Goal: Task Accomplishment & Management: Manage account settings

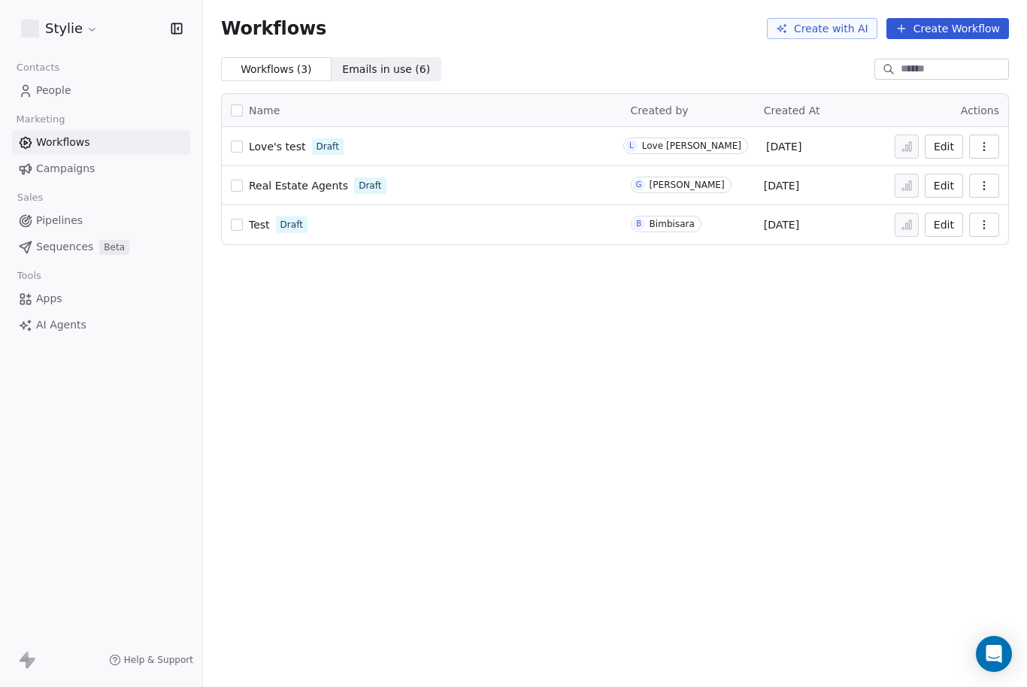
click at [68, 90] on span "People" at bounding box center [53, 91] width 35 height 16
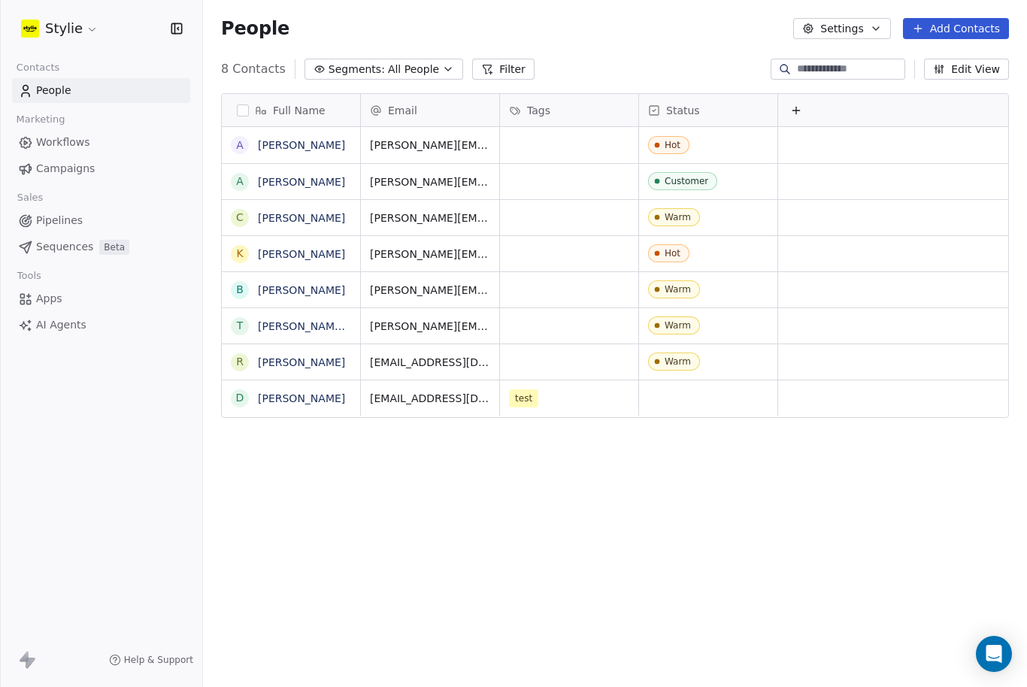
scroll to position [648, 824]
click at [48, 224] on span "Pipelines" at bounding box center [59, 221] width 47 height 16
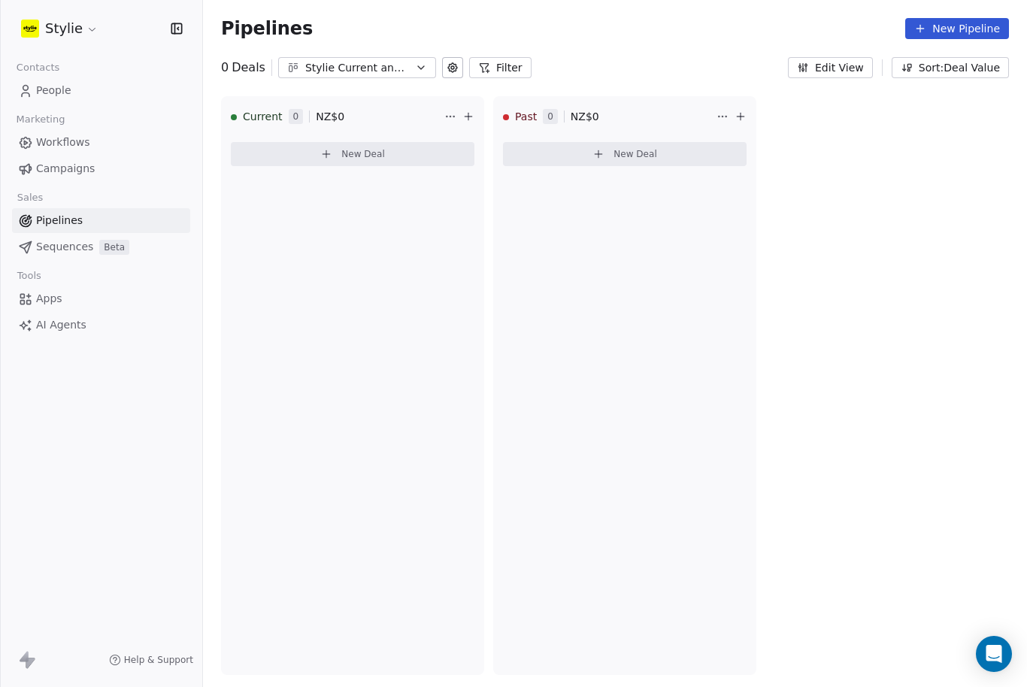
click at [402, 68] on div "Stylie Current and Past Clients" at bounding box center [357, 68] width 104 height 16
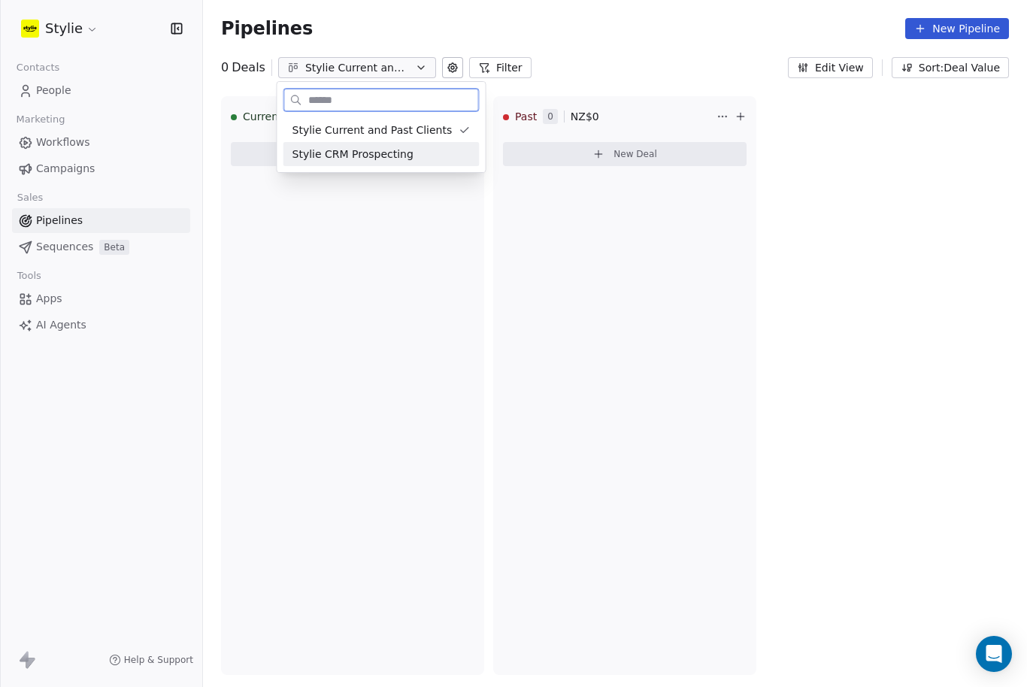
click at [381, 153] on span "Stylie CRM Prospecting" at bounding box center [353, 155] width 121 height 16
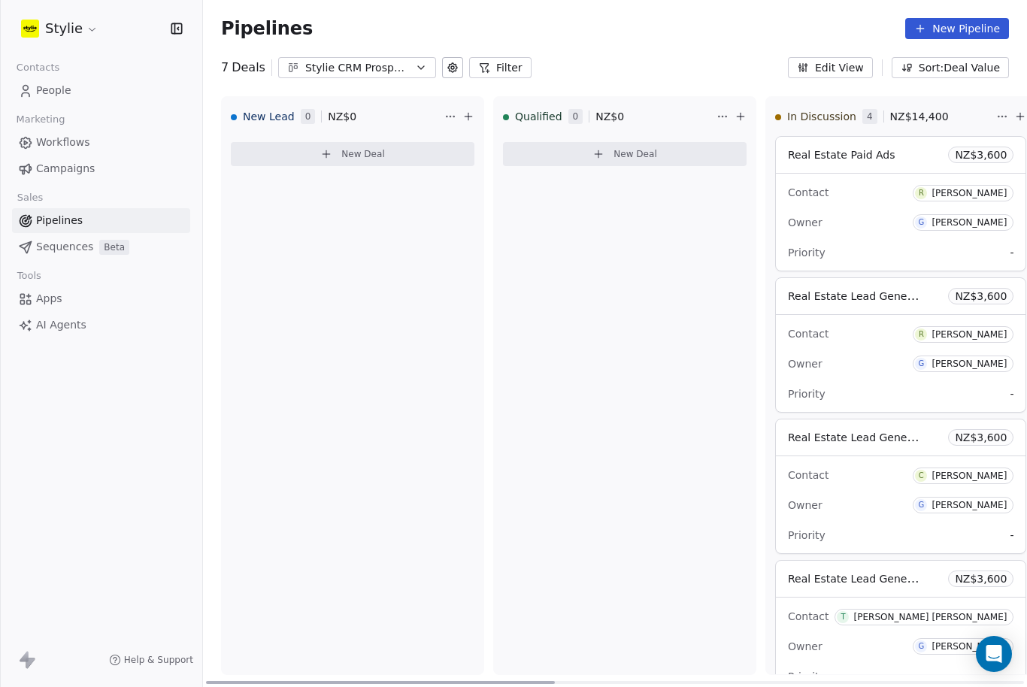
click at [39, 82] on link "People" at bounding box center [101, 90] width 178 height 25
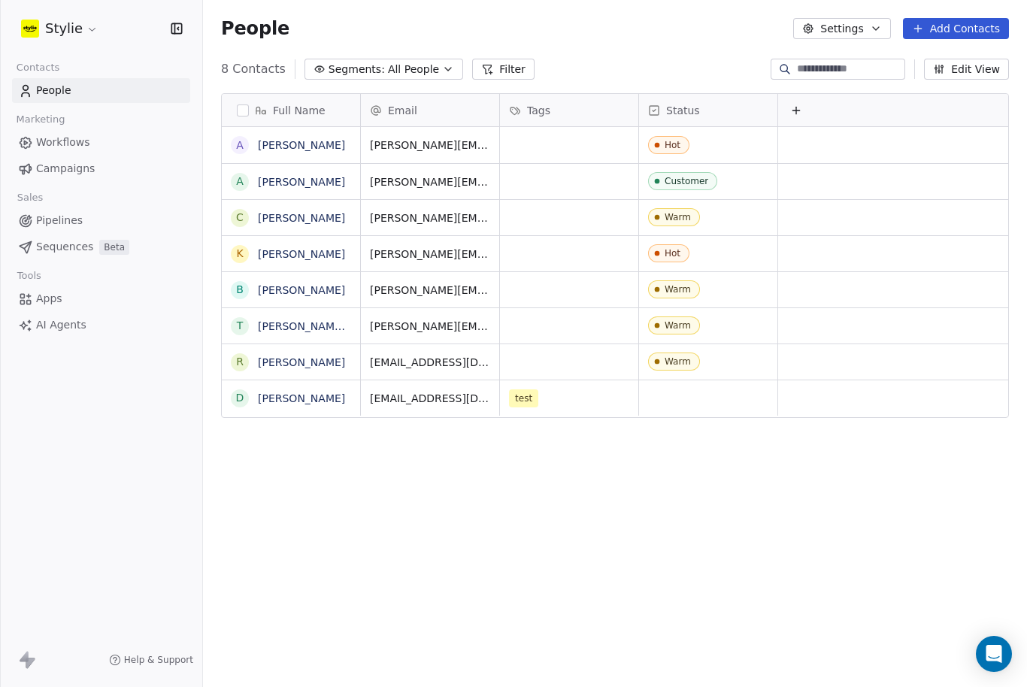
scroll to position [648, 824]
click at [56, 229] on link "Pipelines" at bounding box center [101, 220] width 178 height 25
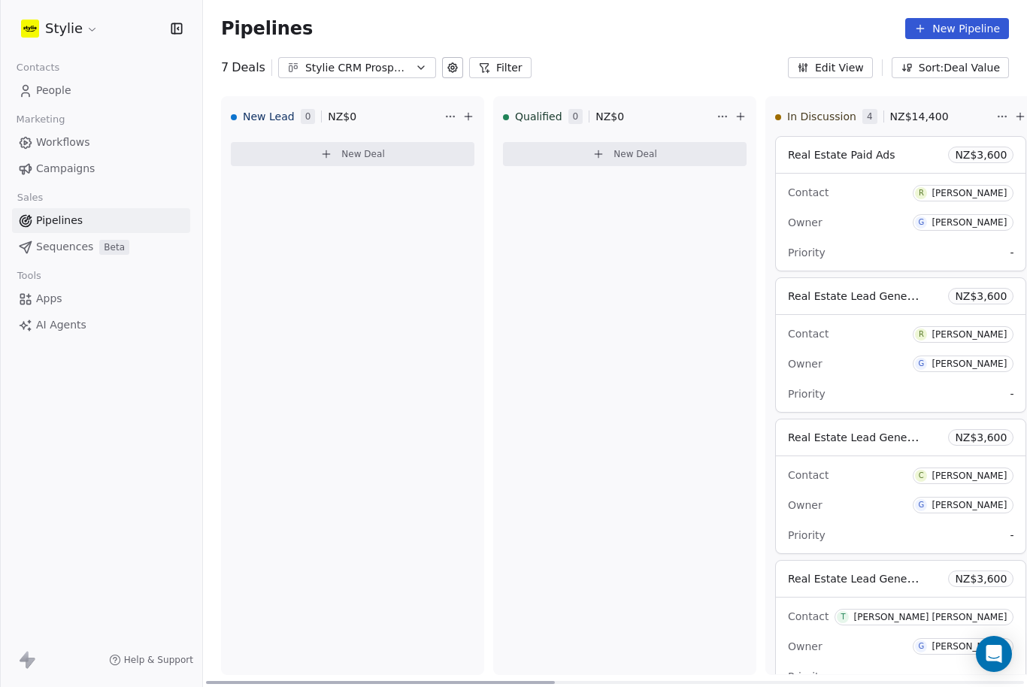
click at [419, 157] on button "New Deal" at bounding box center [353, 154] width 244 height 24
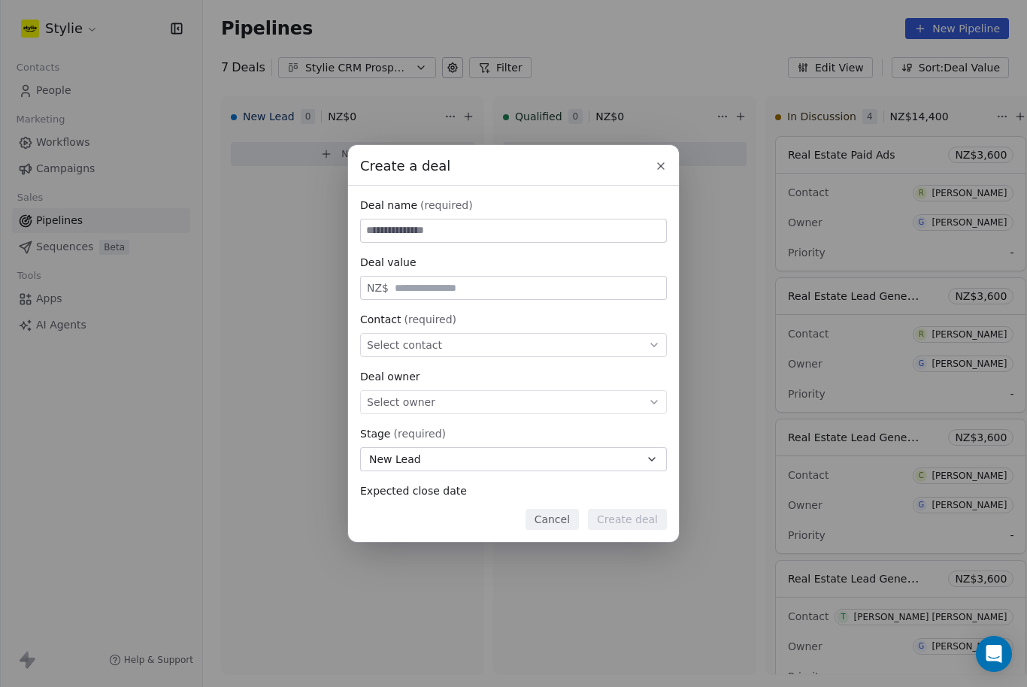
click at [657, 160] on icon at bounding box center [661, 166] width 12 height 12
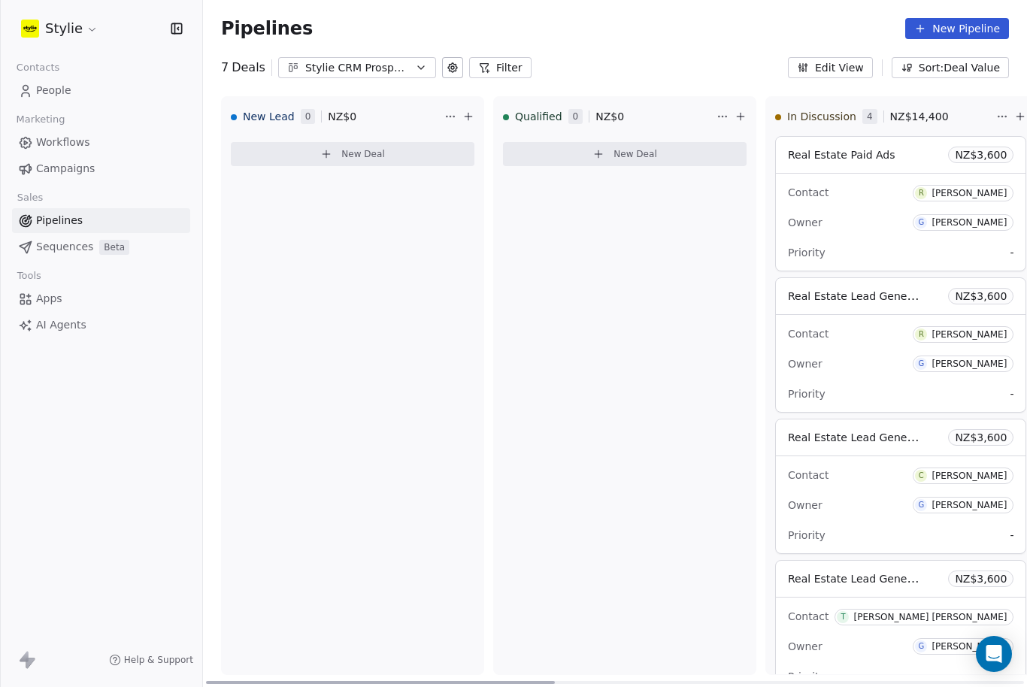
click at [897, 224] on div "Owner G [PERSON_NAME]" at bounding box center [901, 223] width 226 height 24
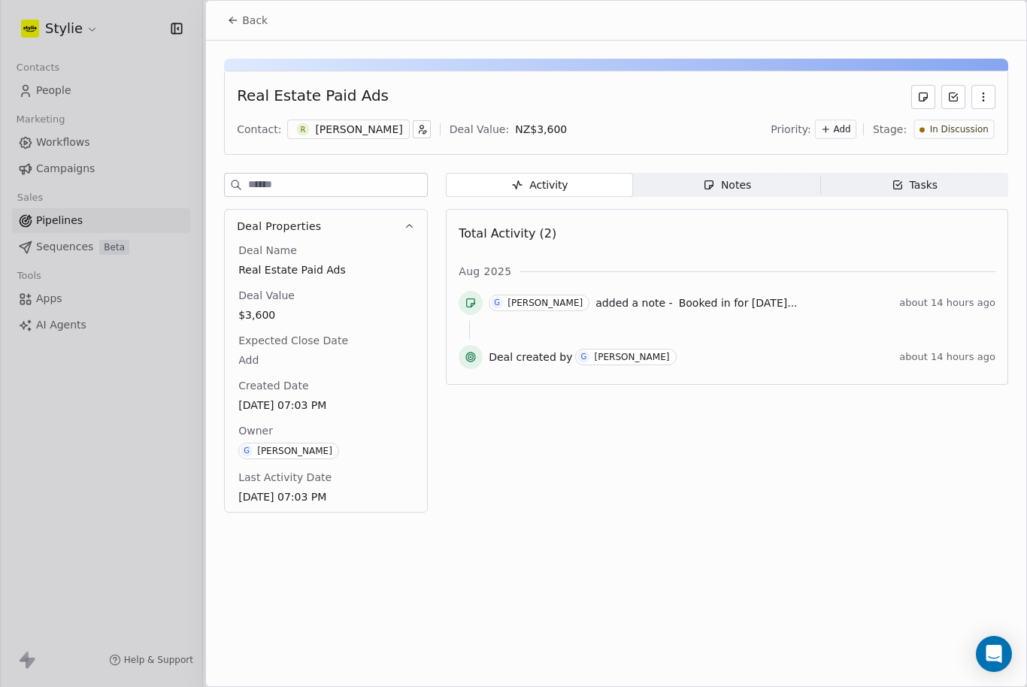
click at [748, 195] on span "Notes Notes" at bounding box center [726, 185] width 187 height 24
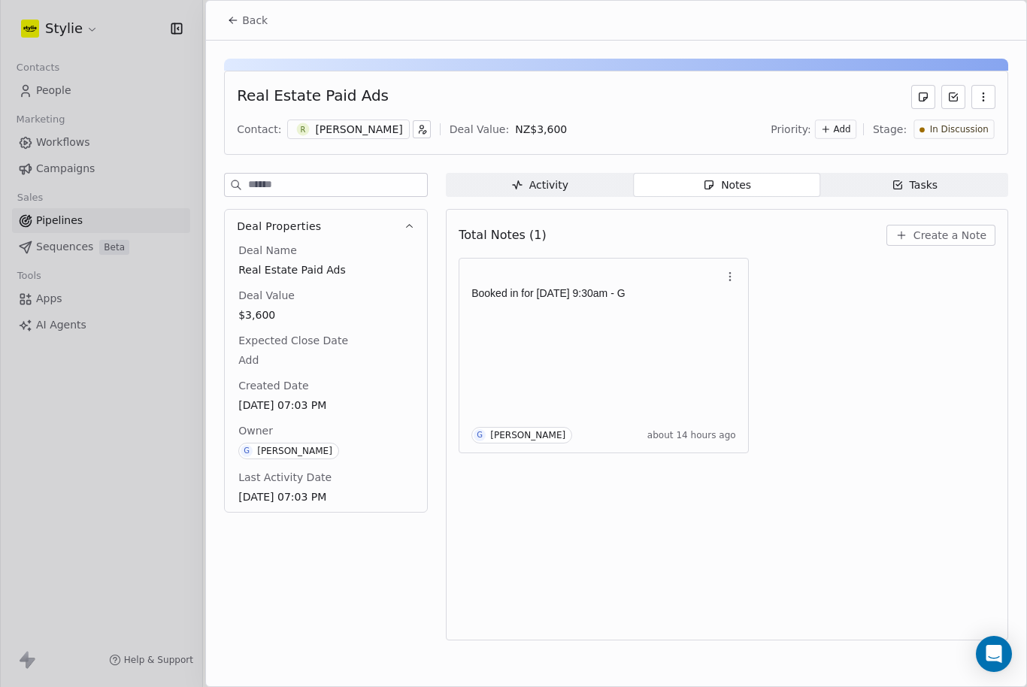
click at [219, 21] on button "Back" at bounding box center [247, 20] width 59 height 27
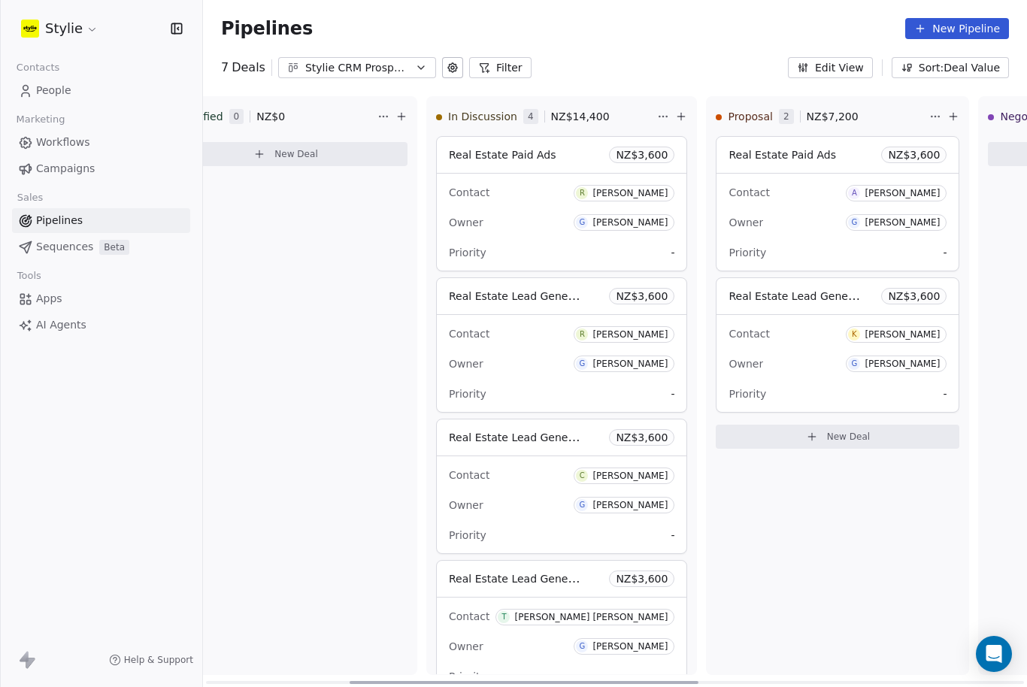
scroll to position [15, 0]
click at [552, 221] on div "Contact R [PERSON_NAME] Owner G [PERSON_NAME] Priority -" at bounding box center [562, 222] width 250 height 97
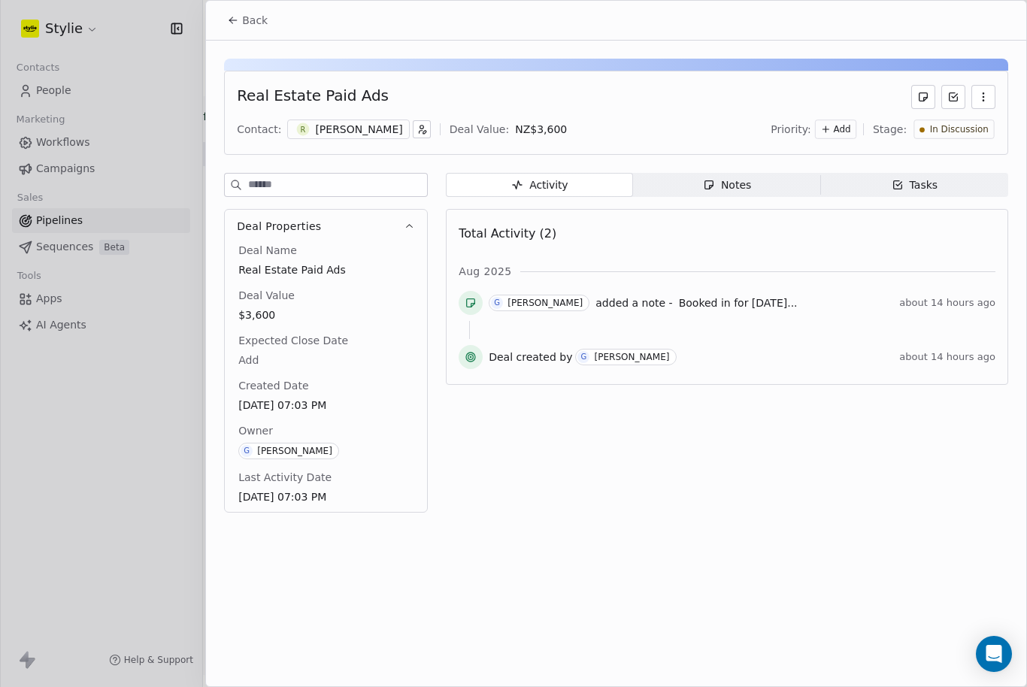
click at [762, 174] on span "Notes Notes" at bounding box center [726, 185] width 187 height 24
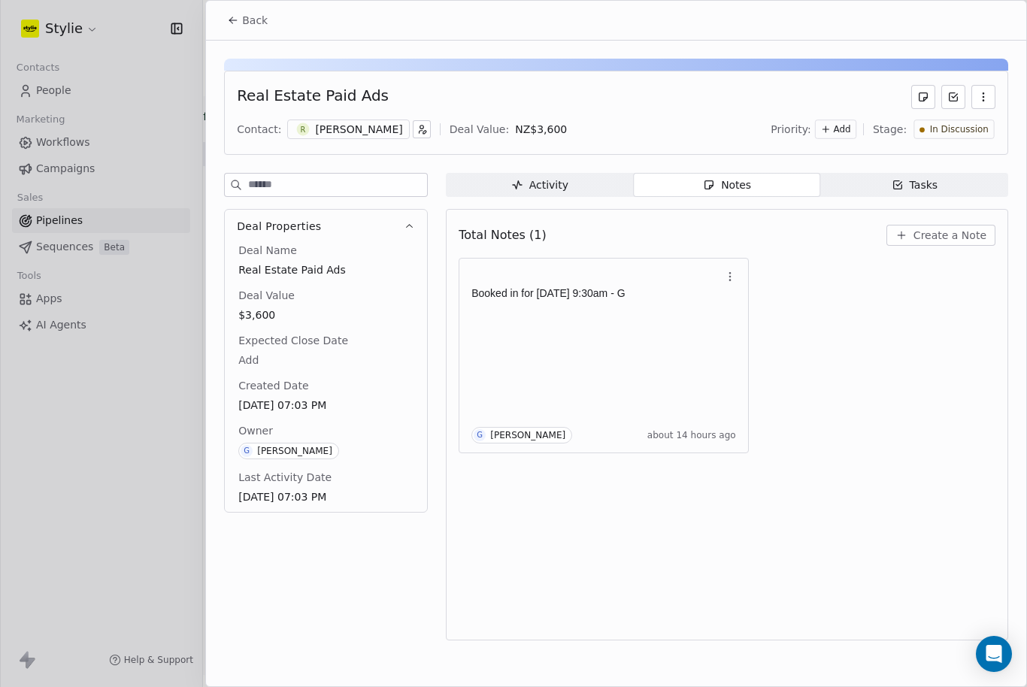
click at [139, 68] on div at bounding box center [513, 343] width 1027 height 687
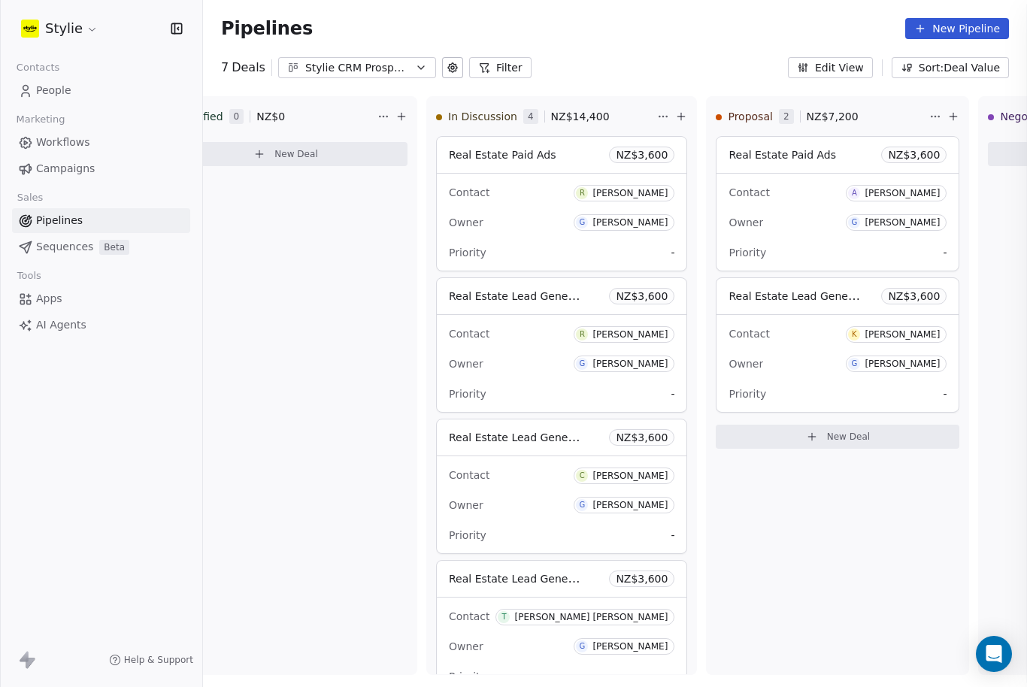
click at [53, 83] on div at bounding box center [513, 343] width 1027 height 687
click at [55, 83] on span "People" at bounding box center [53, 91] width 35 height 16
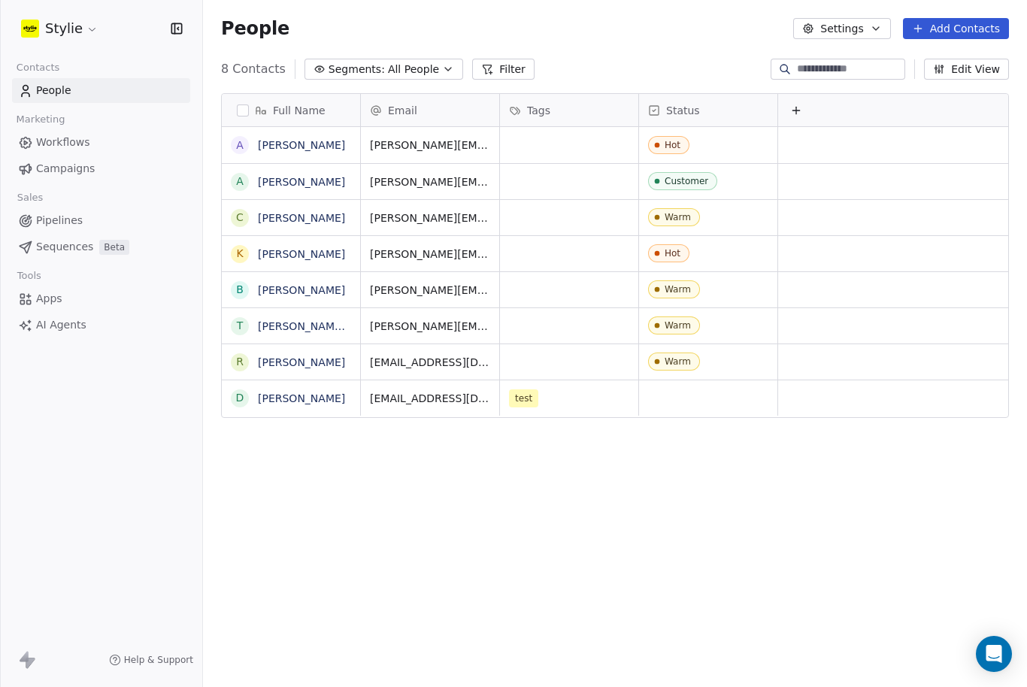
scroll to position [648, 824]
click at [966, 26] on button "Add Contacts" at bounding box center [956, 28] width 106 height 21
click at [990, 73] on div "Import from CSV" at bounding box center [947, 85] width 139 height 24
click at [942, 14] on div "People Settings Add Contacts" at bounding box center [615, 28] width 824 height 57
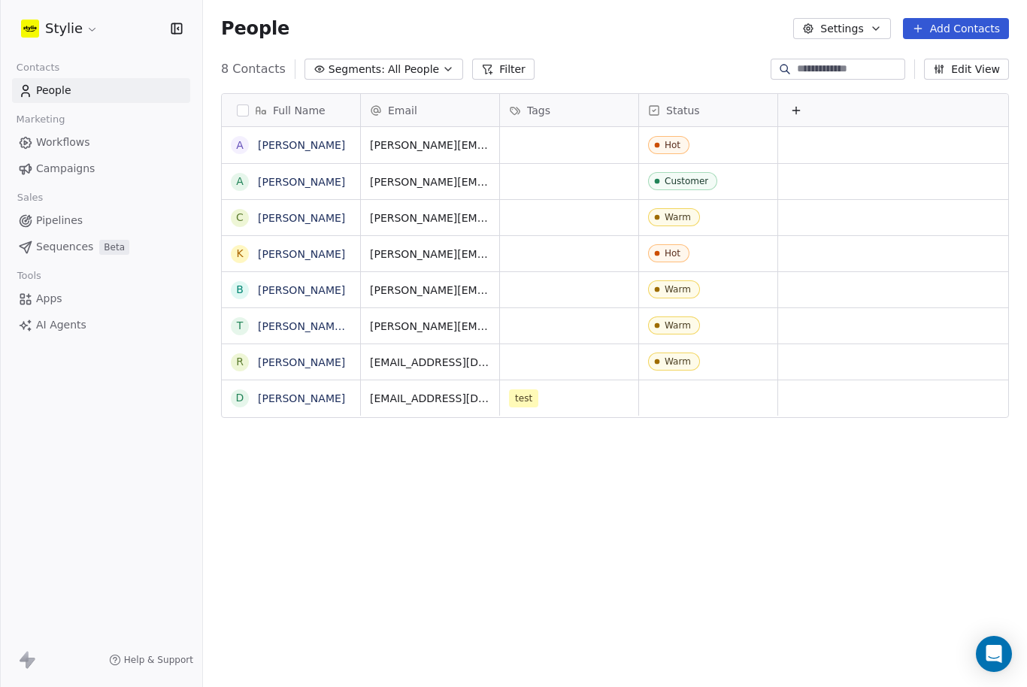
click at [963, 29] on button "Add Contacts" at bounding box center [956, 28] width 106 height 21
click at [1000, 65] on span "Create new contact" at bounding box center [957, 61] width 103 height 16
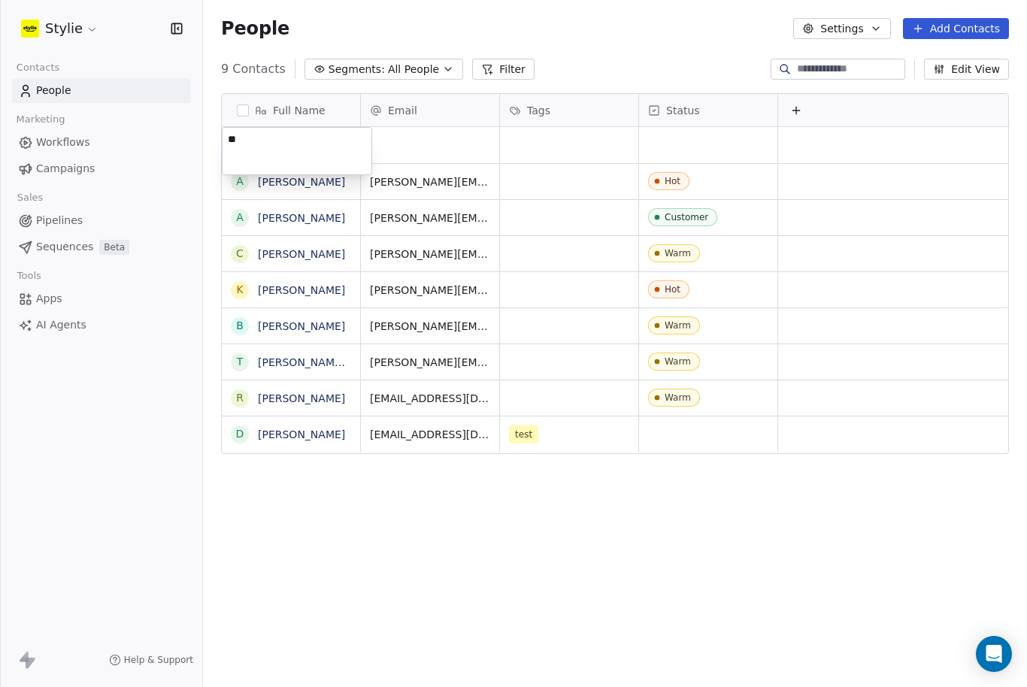
type textarea "*"
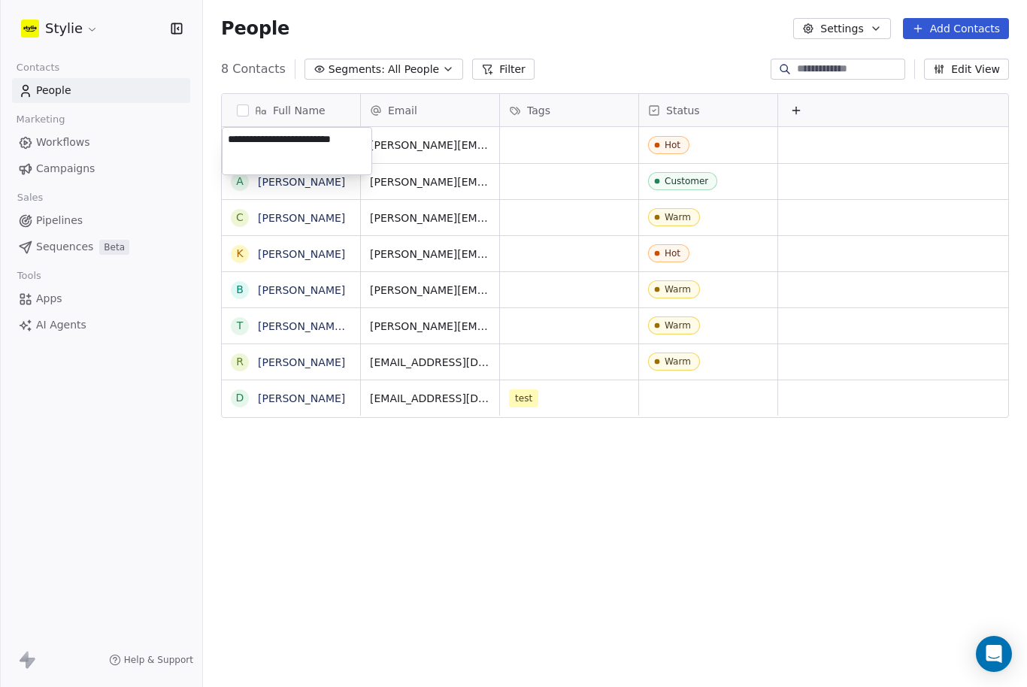
click at [318, 138] on textarea "**********" at bounding box center [297, 151] width 149 height 47
type textarea "**********"
click at [486, 147] on html "**********" at bounding box center [513, 343] width 1027 height 687
click at [65, 89] on span "People" at bounding box center [53, 91] width 35 height 16
click at [974, 29] on button "Add Contacts" at bounding box center [956, 28] width 106 height 21
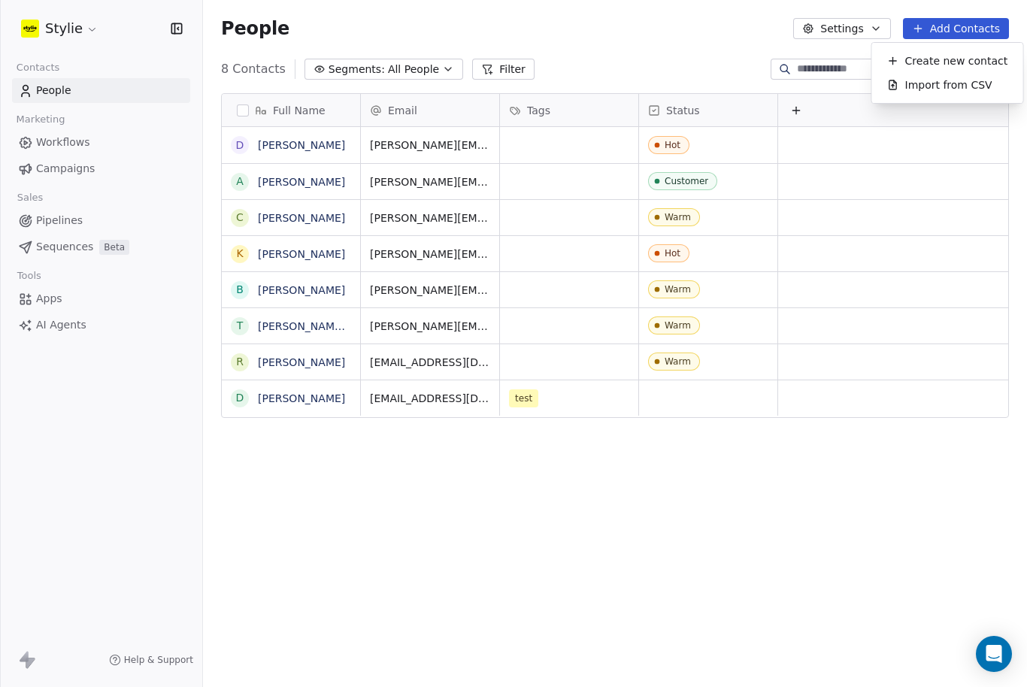
click at [973, 60] on span "Create new contact" at bounding box center [957, 61] width 103 height 16
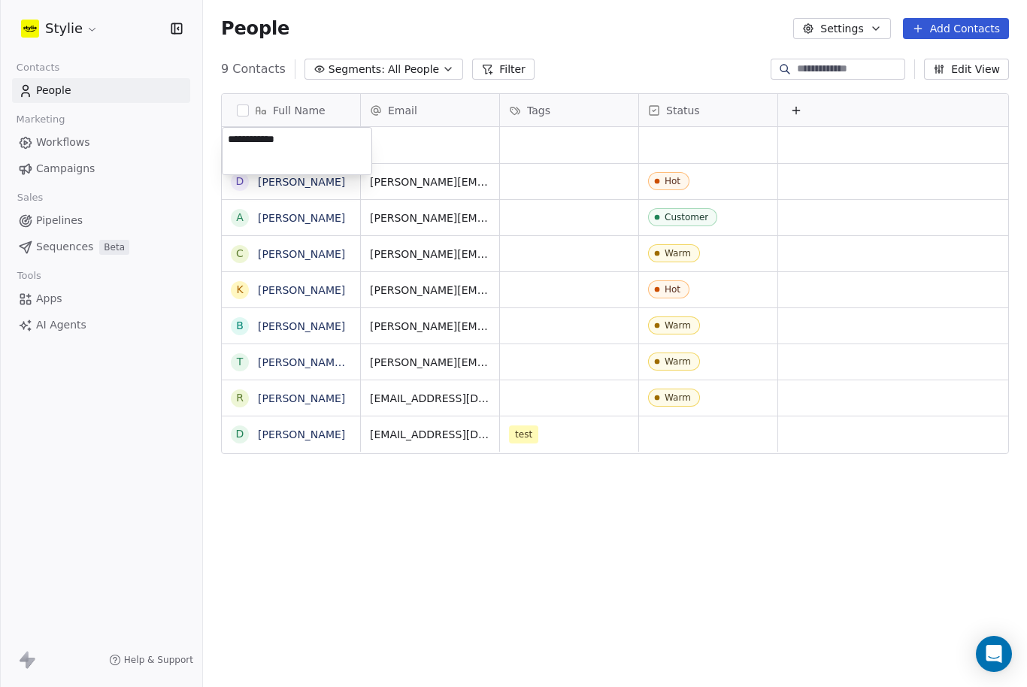
type textarea "**********"
click at [441, 155] on html "**********" at bounding box center [513, 343] width 1027 height 687
click at [790, 105] on icon at bounding box center [795, 111] width 12 height 12
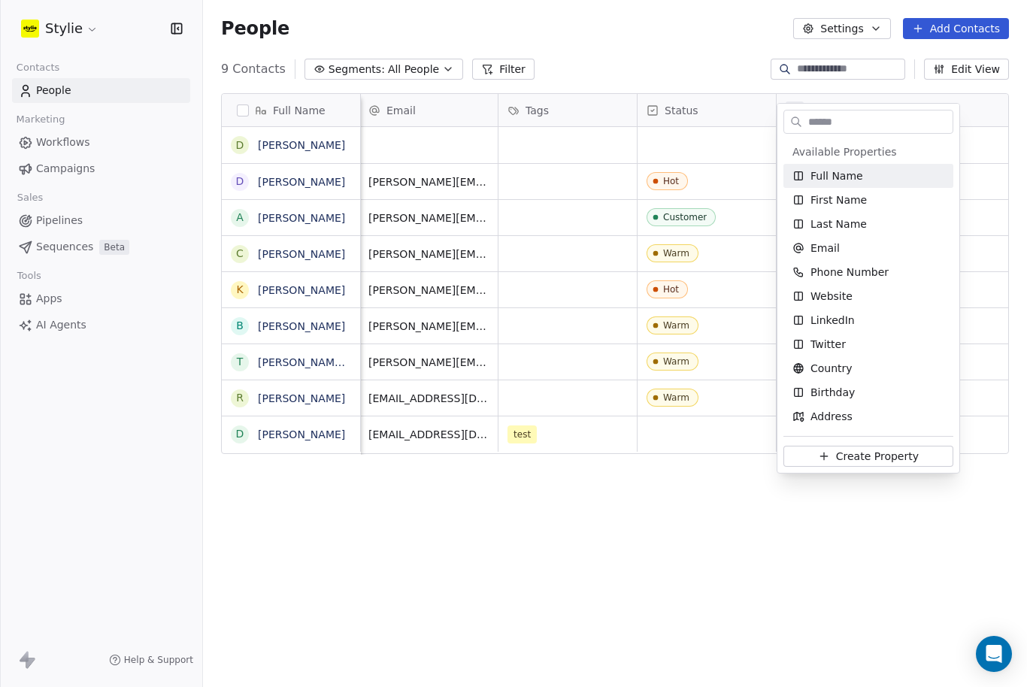
scroll to position [18, 0]
click at [863, 279] on span "Phone Number" at bounding box center [850, 272] width 78 height 15
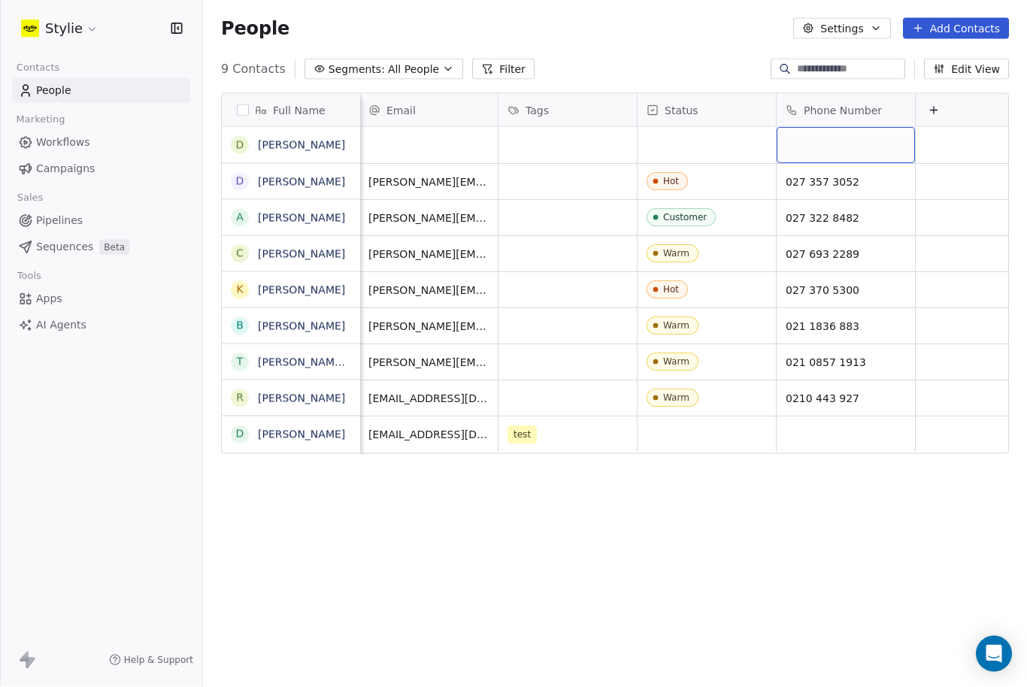
scroll to position [19, 0]
click at [805, 127] on div "grid" at bounding box center [846, 145] width 138 height 36
click at [809, 127] on div "grid" at bounding box center [846, 145] width 138 height 36
click at [811, 132] on div "grid" at bounding box center [846, 145] width 138 height 36
click at [855, 131] on div "grid" at bounding box center [846, 145] width 138 height 36
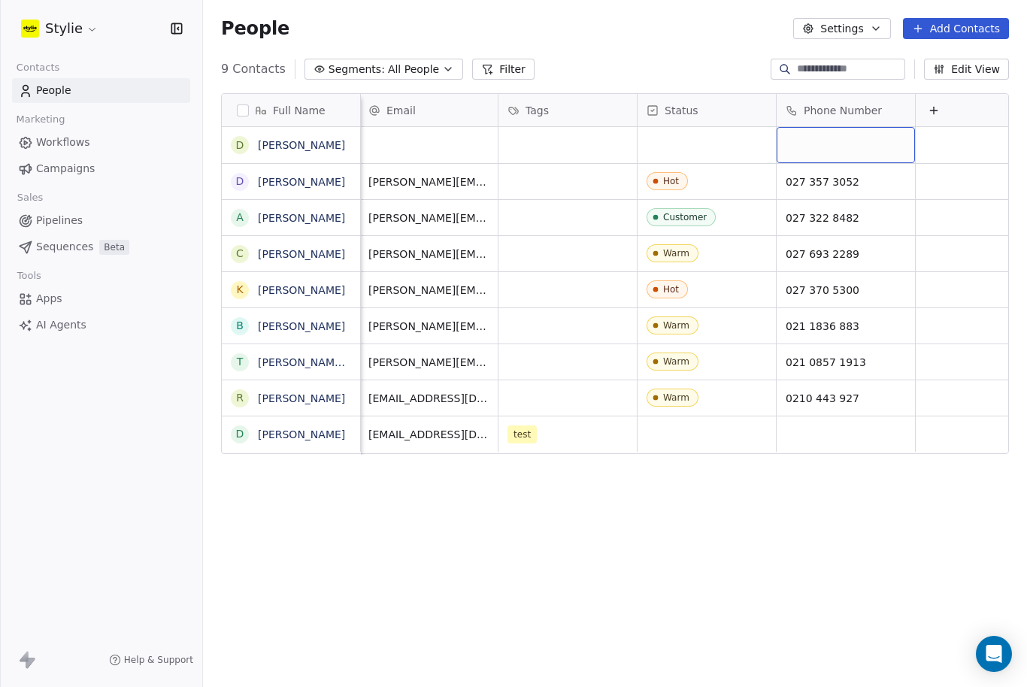
scroll to position [0, 0]
click at [824, 150] on div "grid" at bounding box center [846, 145] width 138 height 36
click at [816, 138] on div "grid" at bounding box center [846, 145] width 138 height 36
click at [866, 153] on div "grid" at bounding box center [846, 145] width 138 height 36
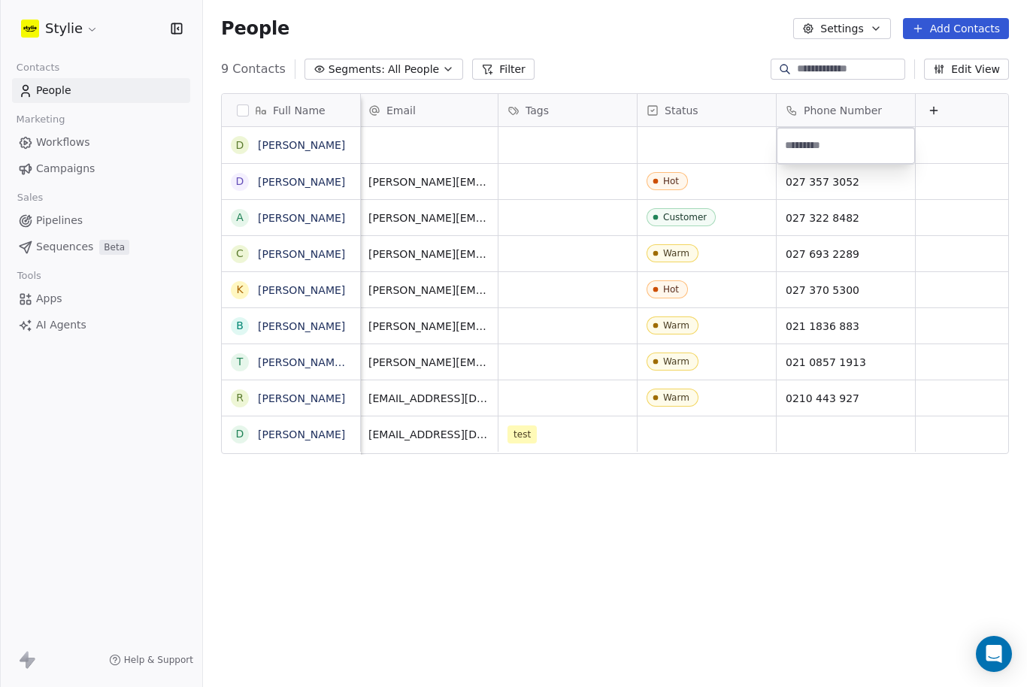
click at [875, 142] on input at bounding box center [846, 146] width 132 height 30
type input "**********"
click at [411, 150] on html "**********" at bounding box center [513, 343] width 1027 height 687
click at [433, 127] on div "grid" at bounding box center [430, 145] width 138 height 36
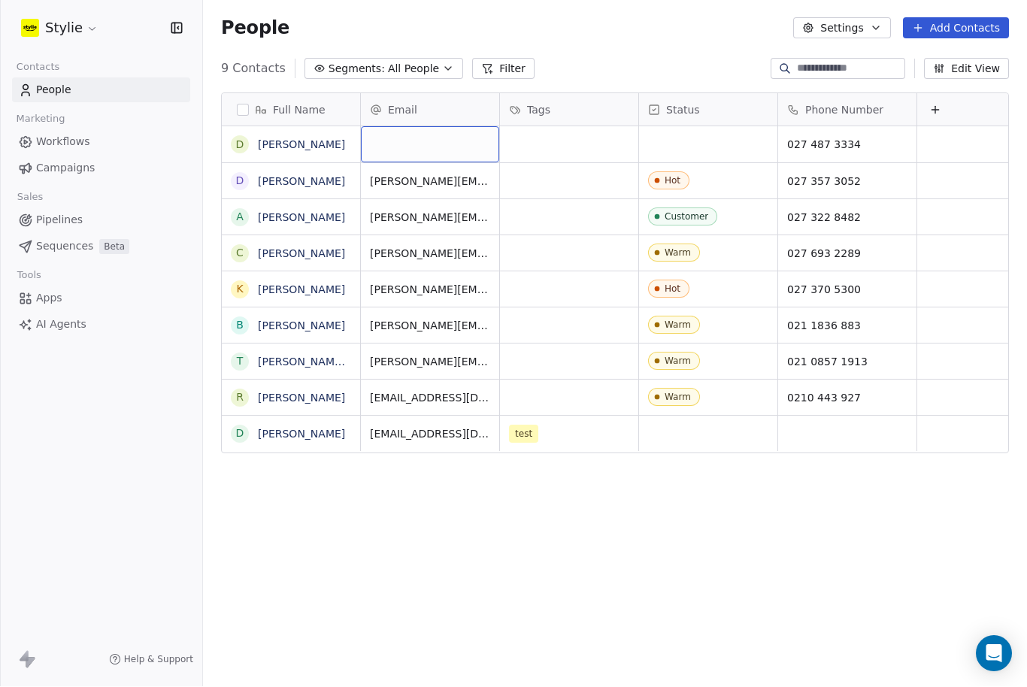
click at [390, 127] on div "grid" at bounding box center [430, 145] width 138 height 36
click at [419, 99] on input "email" at bounding box center [431, 96] width 132 height 30
click at [414, 96] on input "email" at bounding box center [431, 96] width 132 height 30
paste input "*"
type input "*"
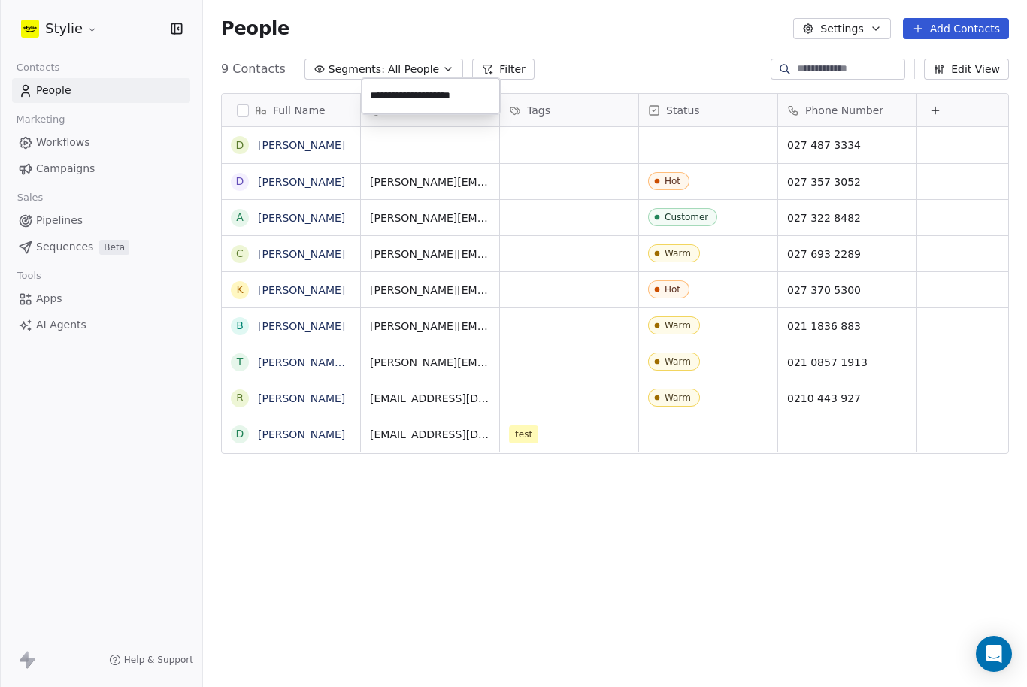
type input "**********"
click at [570, 93] on html "**********" at bounding box center [513, 343] width 1027 height 687
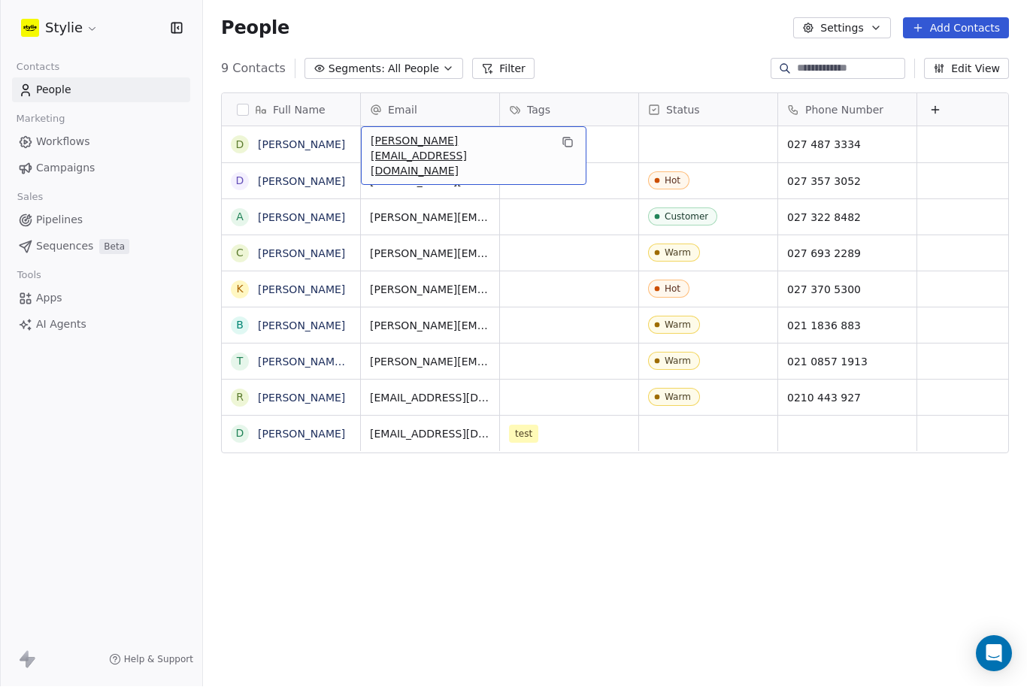
click at [73, 213] on span "Pipelines" at bounding box center [59, 221] width 47 height 16
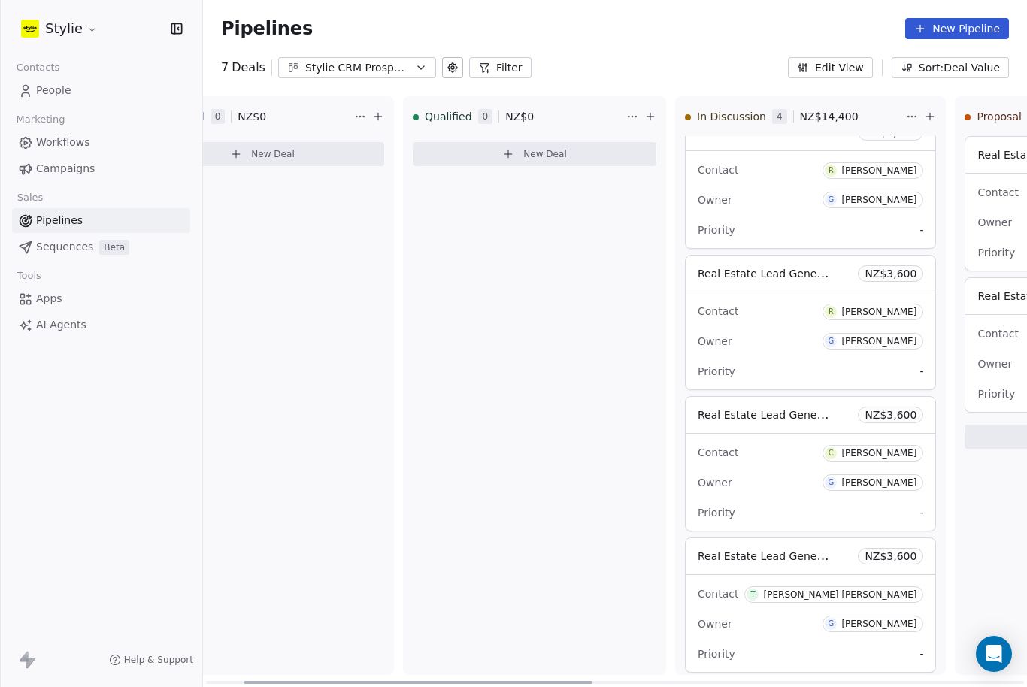
scroll to position [0, 90]
click at [101, 142] on link "Workflows" at bounding box center [101, 142] width 178 height 25
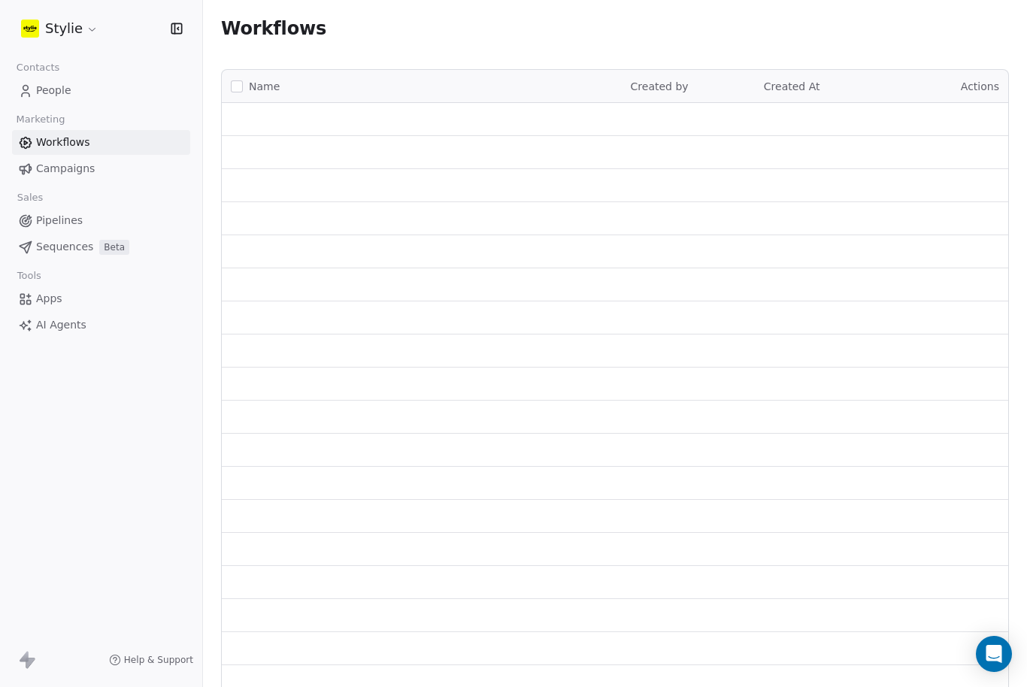
click at [83, 147] on span "Workflows" at bounding box center [63, 143] width 54 height 16
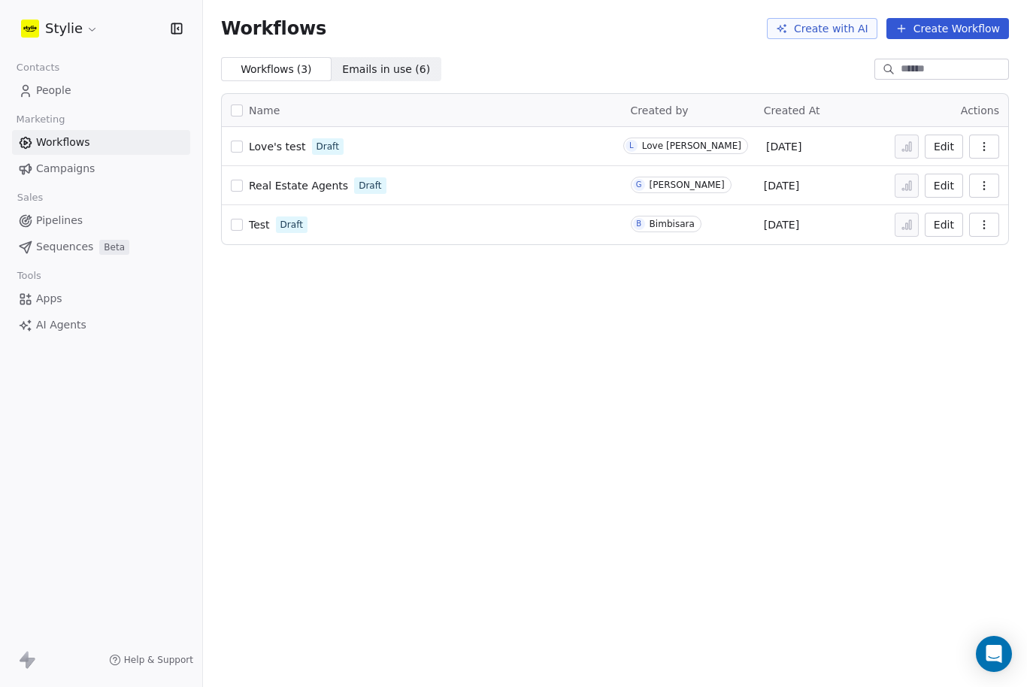
click at [80, 248] on span "Sequences" at bounding box center [64, 247] width 57 height 16
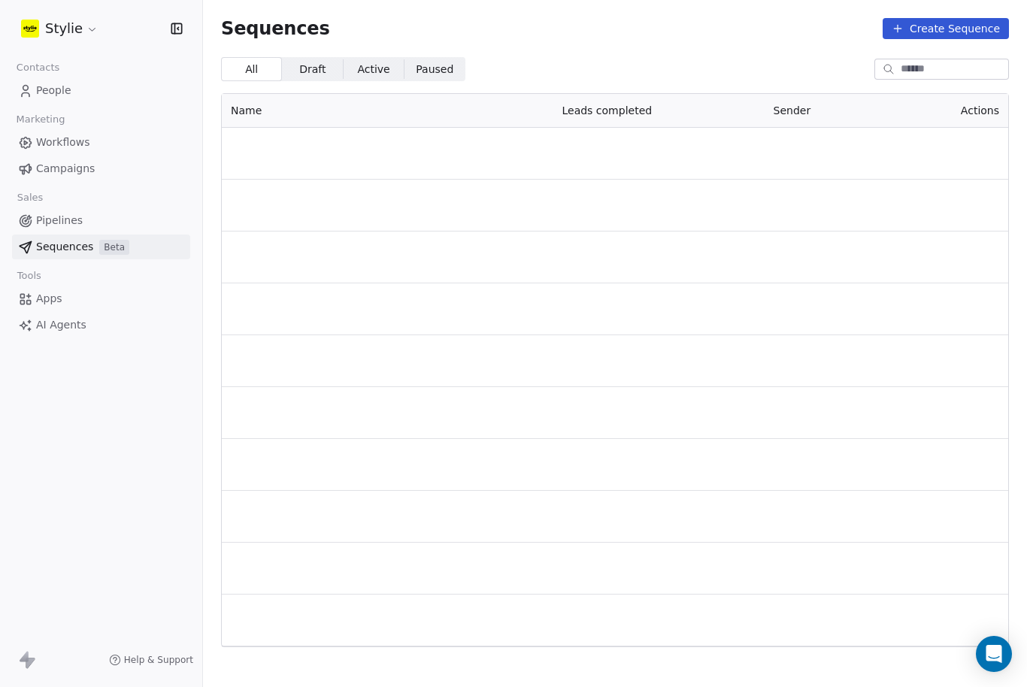
click at [65, 229] on link "Pipelines" at bounding box center [101, 220] width 178 height 25
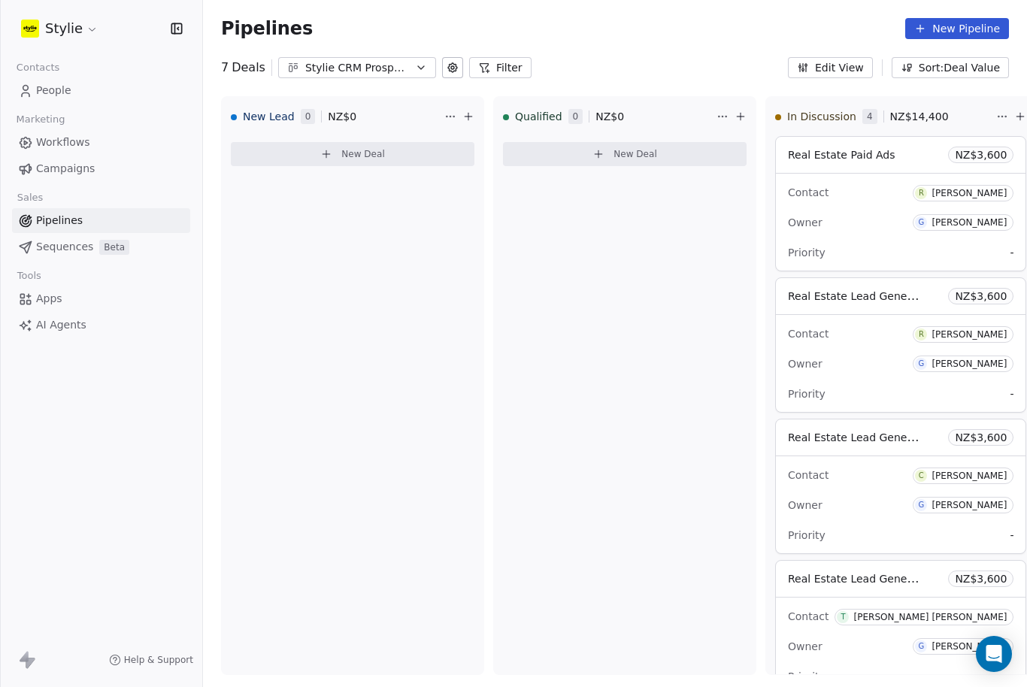
click at [499, 63] on button "Filter" at bounding box center [500, 67] width 62 height 21
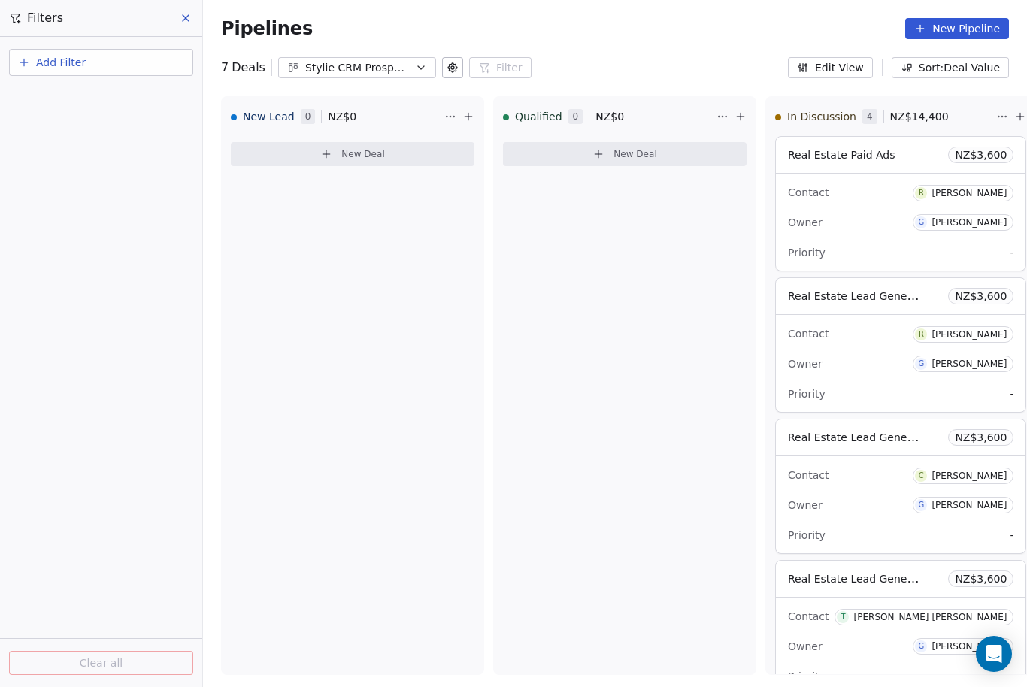
click at [624, 64] on div "7 Deals Stylie CRM Prospecting Filter Filters Add Filter Clear all Edit View So…" at bounding box center [615, 67] width 824 height 21
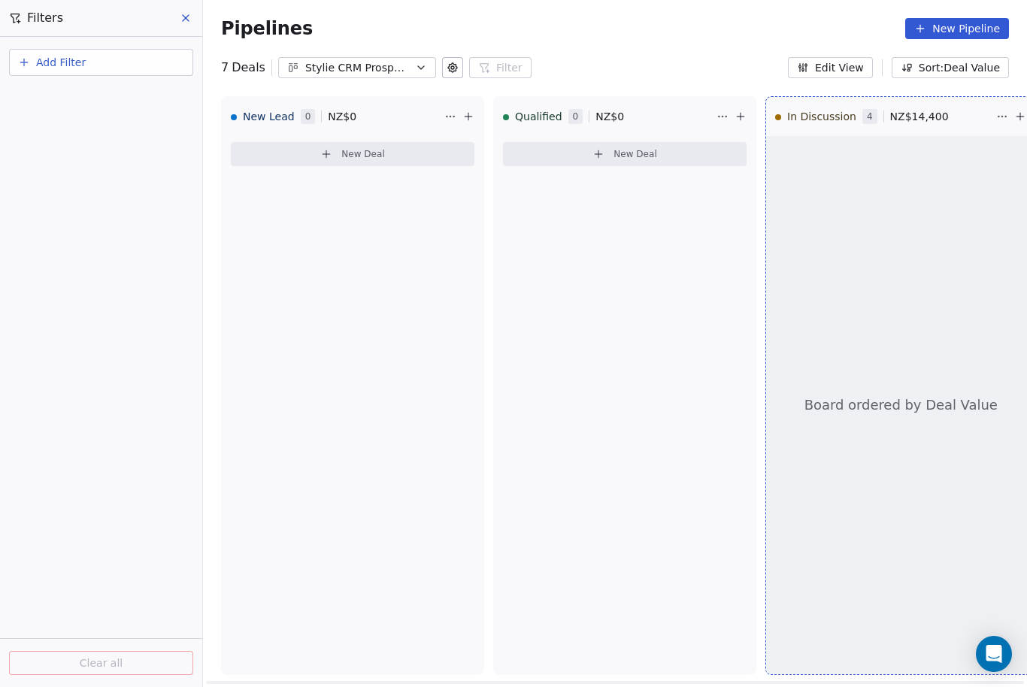
scroll to position [0, 35]
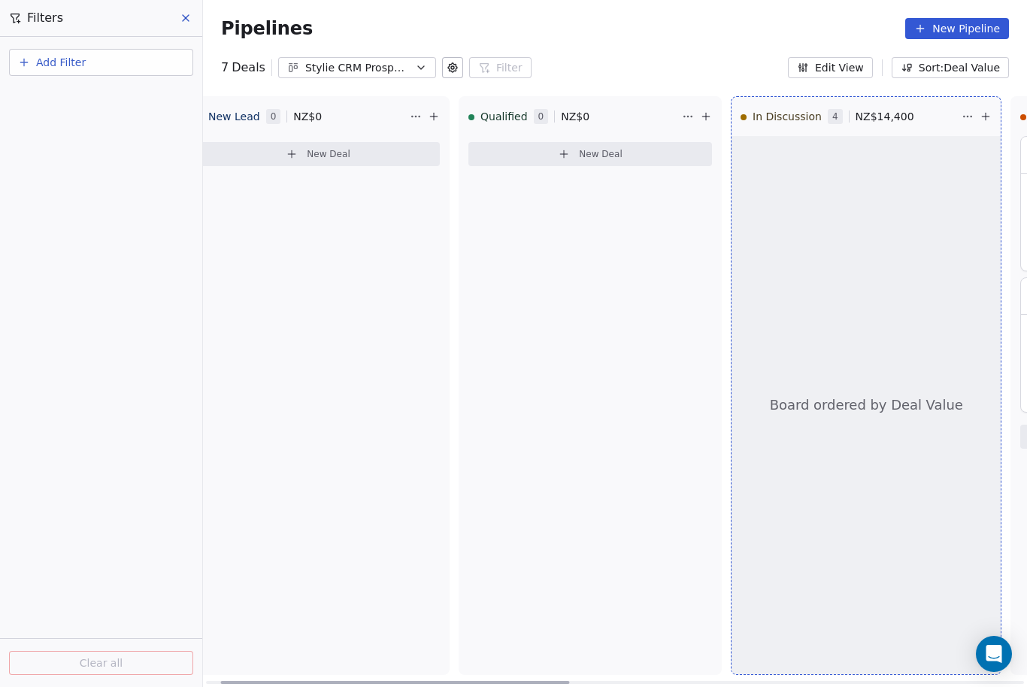
click at [357, 156] on button "New Deal" at bounding box center [318, 154] width 244 height 24
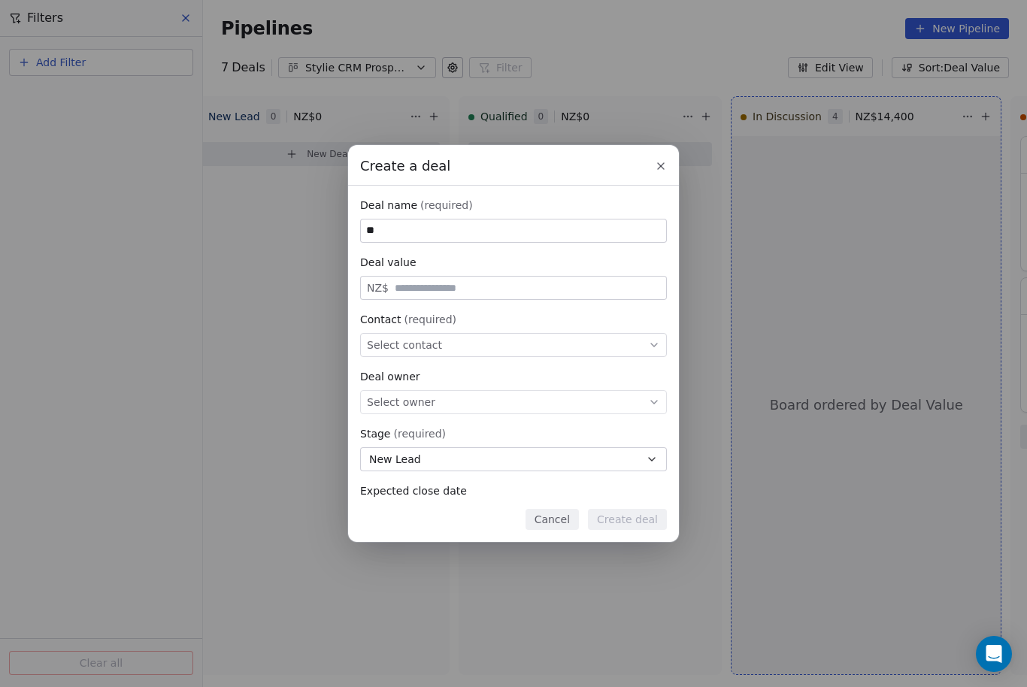
type input "*"
click at [655, 157] on button at bounding box center [661, 166] width 18 height 18
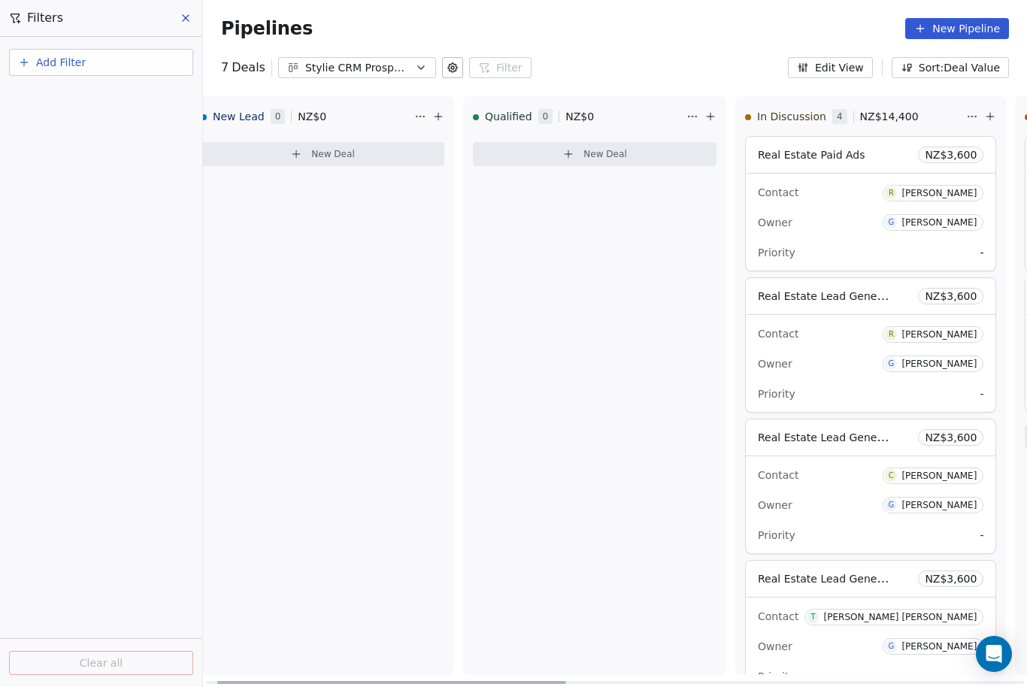
scroll to position [0, 26]
click at [350, 160] on button "New Deal" at bounding box center [327, 154] width 244 height 24
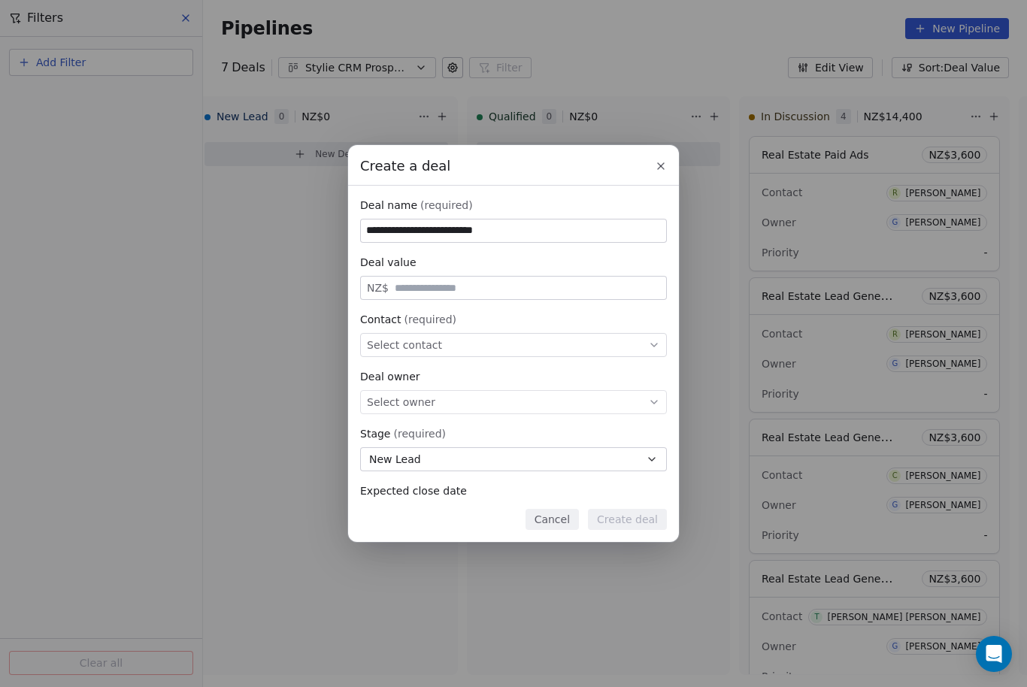
type input "**********"
click at [502, 283] on input "text" at bounding box center [528, 288] width 272 height 11
type input "*****"
click at [561, 333] on div "Select contact" at bounding box center [513, 345] width 307 height 24
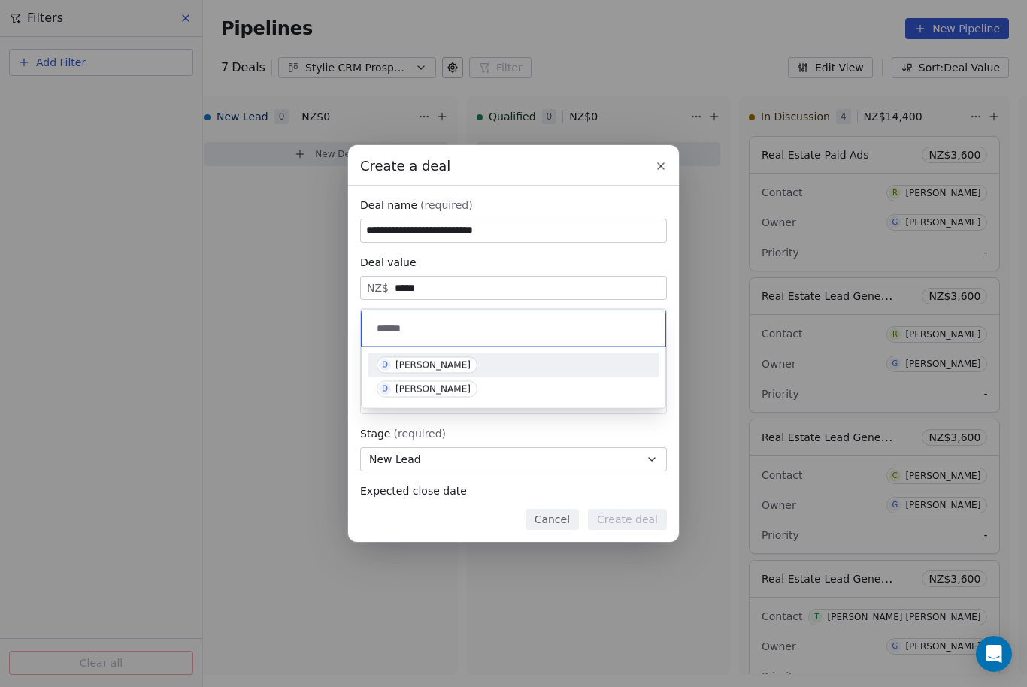
type input "******"
click at [438, 360] on div "[PERSON_NAME]" at bounding box center [433, 365] width 75 height 11
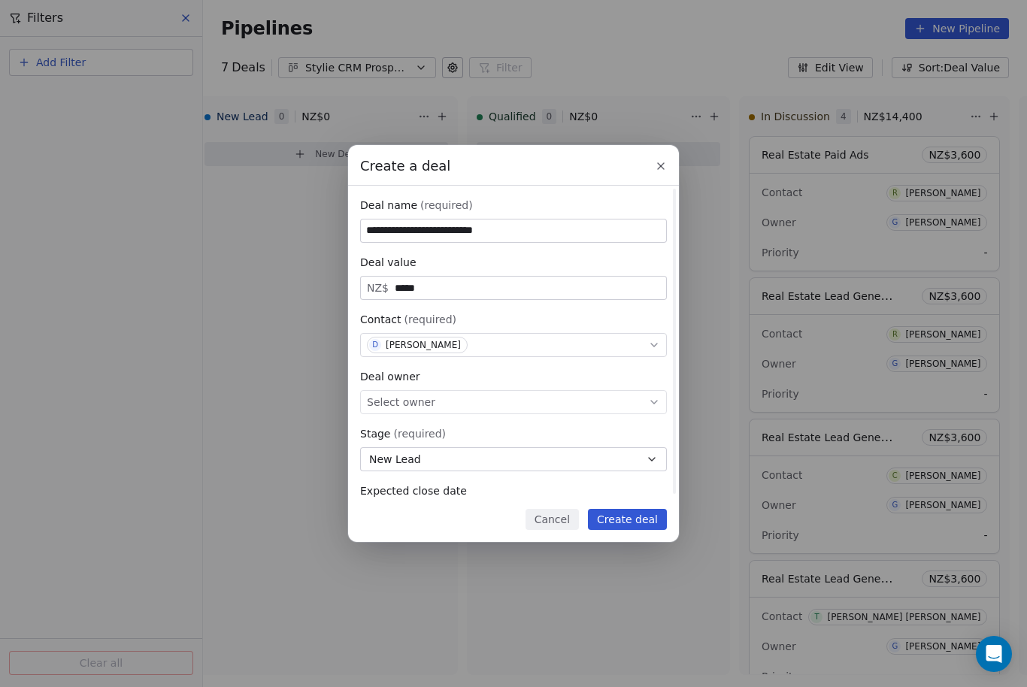
click at [526, 390] on div "Select owner" at bounding box center [513, 402] width 307 height 24
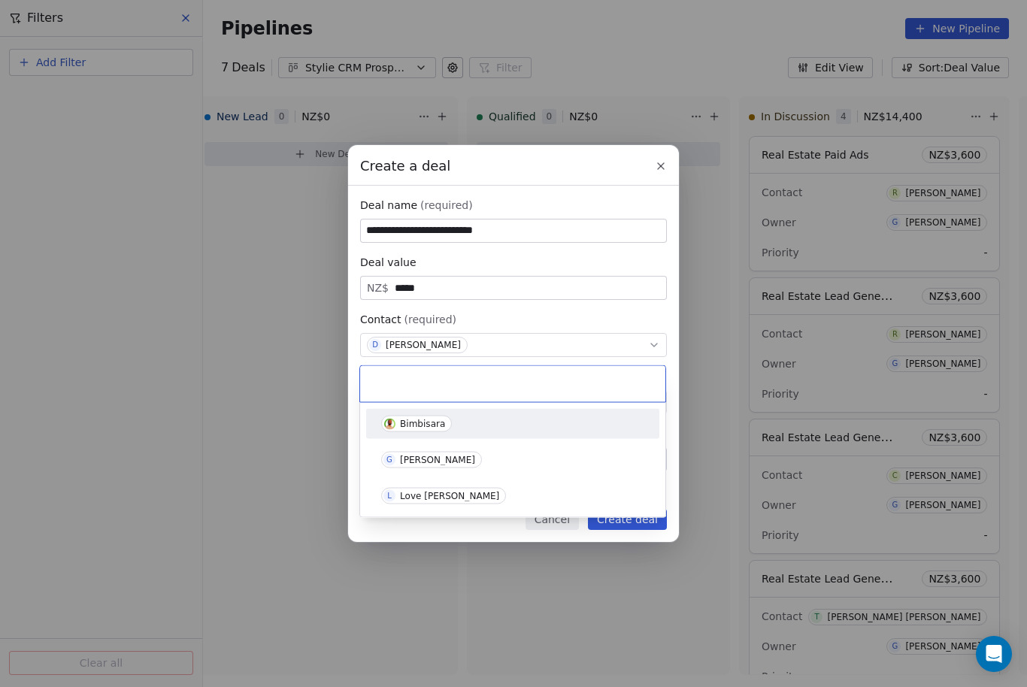
click at [443, 459] on div "[PERSON_NAME]" at bounding box center [437, 460] width 75 height 11
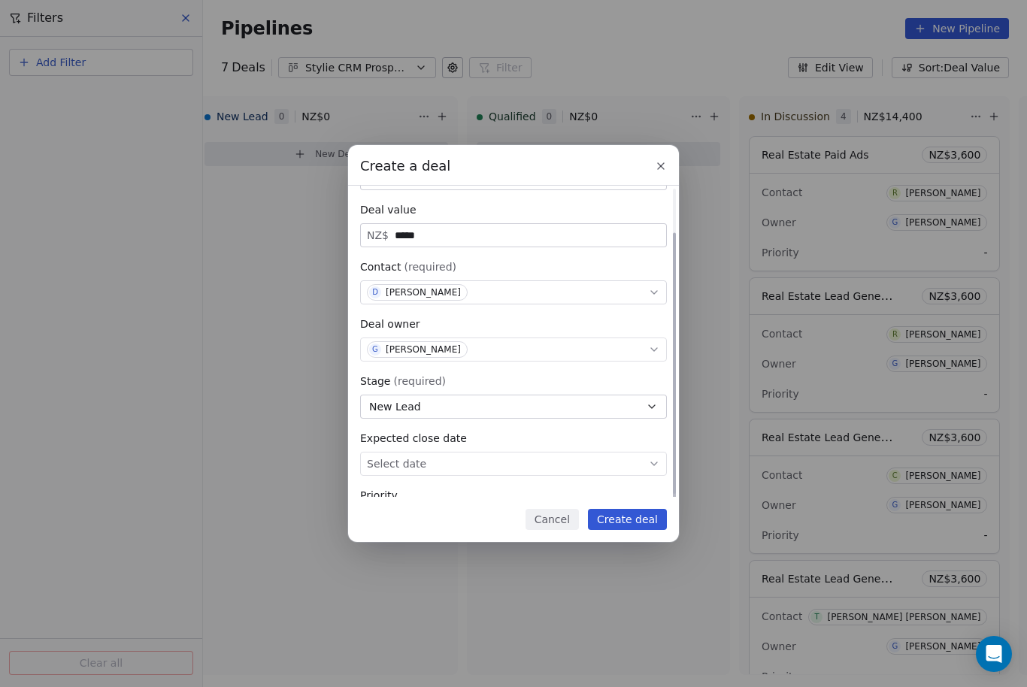
scroll to position [51, 0]
click at [639, 440] on div "**********" at bounding box center [513, 343] width 1027 height 397
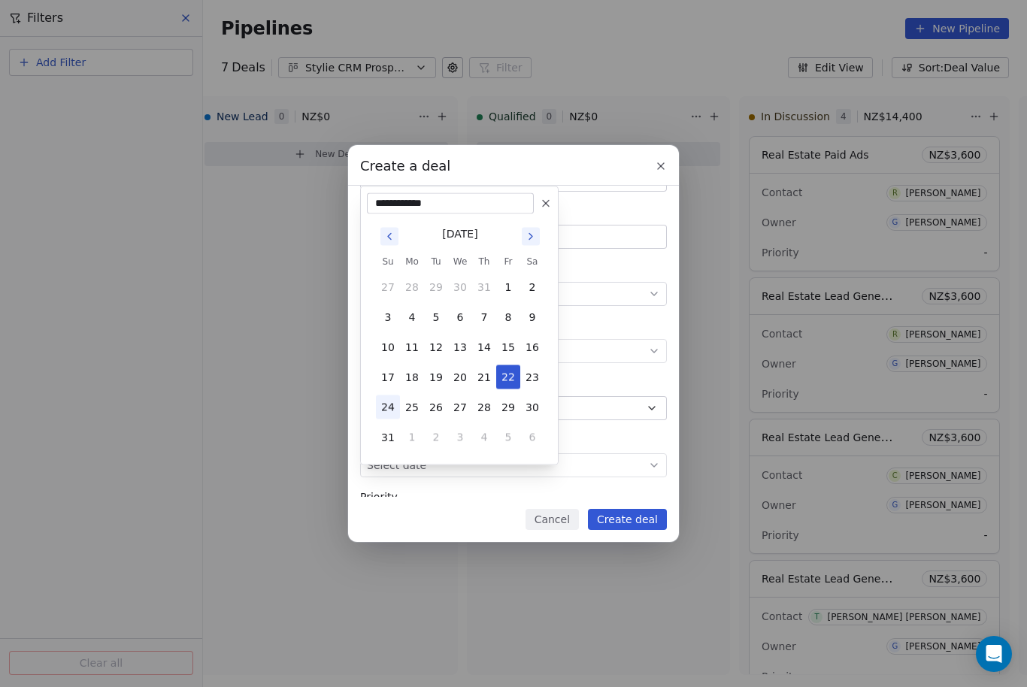
click at [387, 407] on button "24" at bounding box center [388, 408] width 24 height 24
type input "**********"
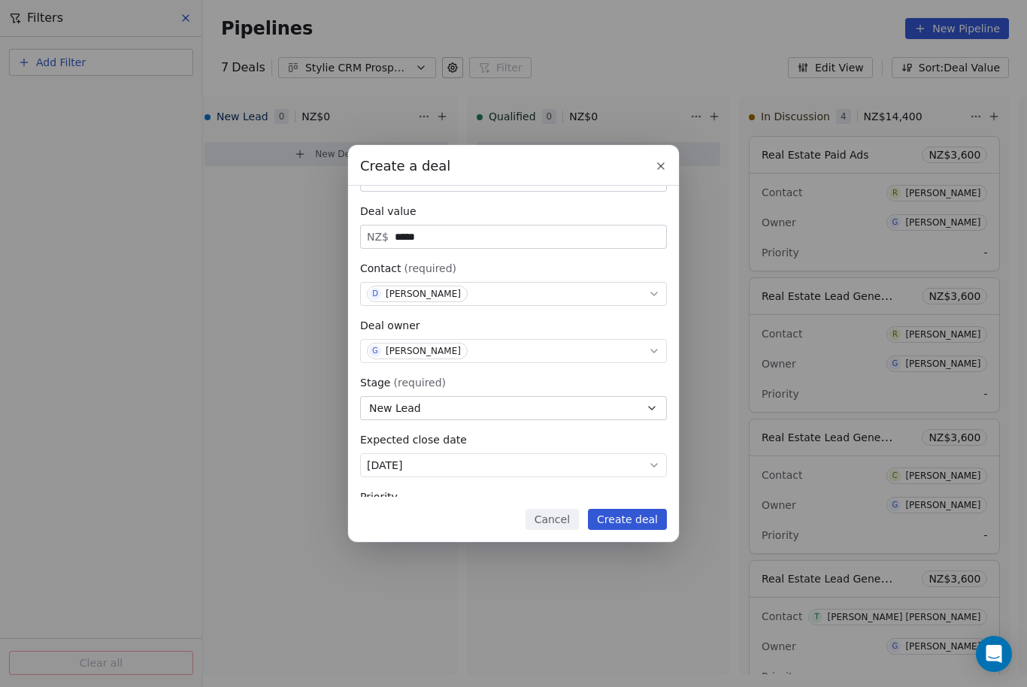
click at [640, 511] on button "Set priority" at bounding box center [513, 523] width 307 height 24
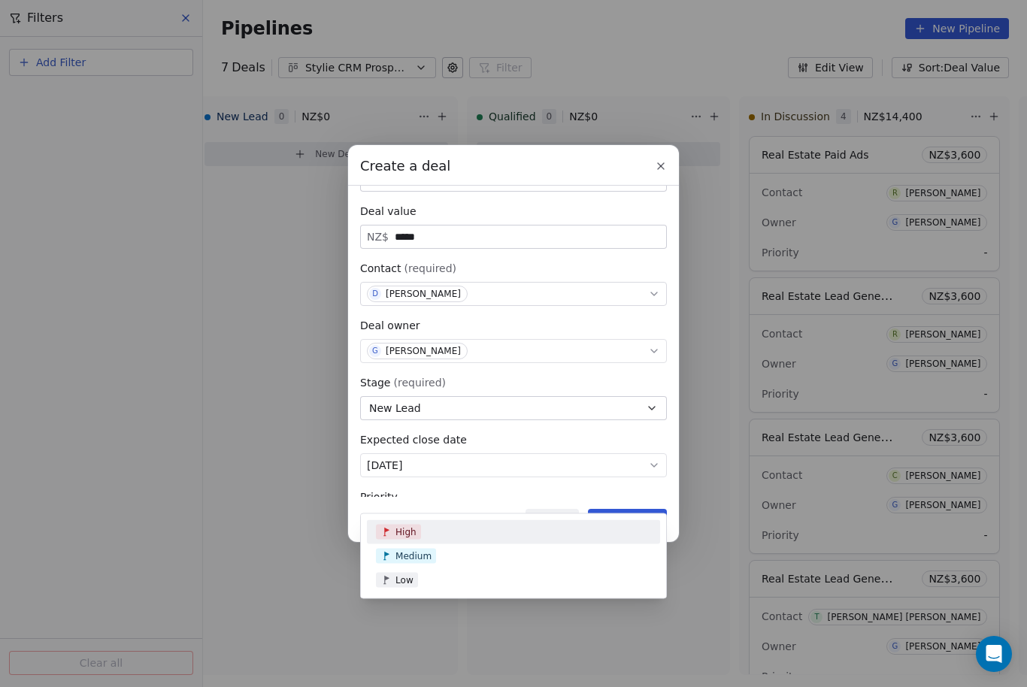
click at [483, 534] on div "High" at bounding box center [513, 532] width 275 height 15
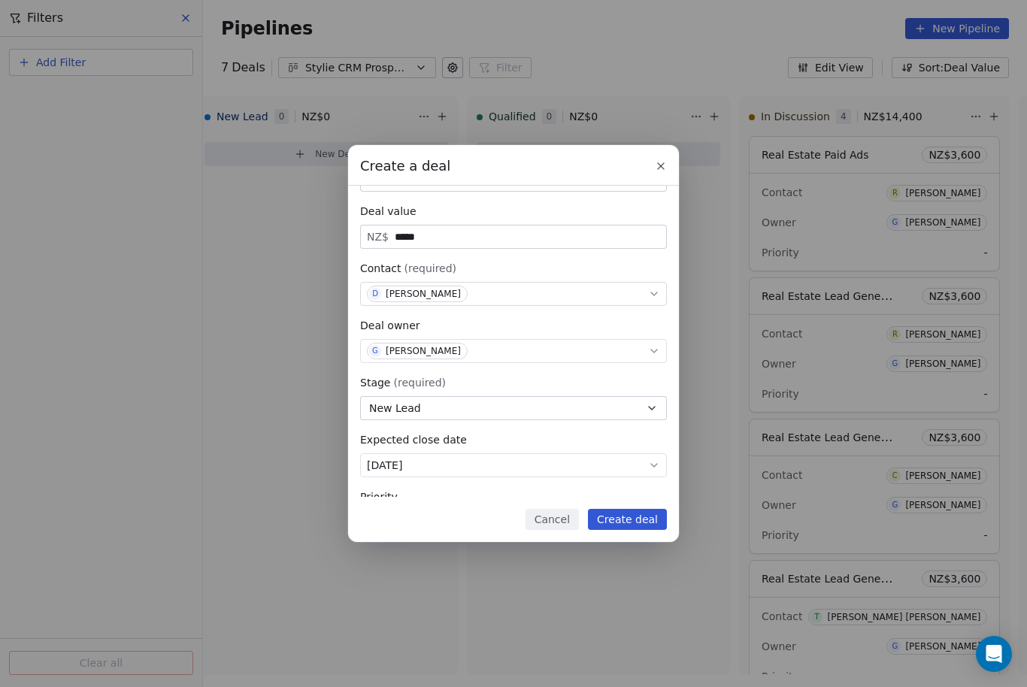
click at [629, 530] on button "Create deal" at bounding box center [627, 519] width 79 height 21
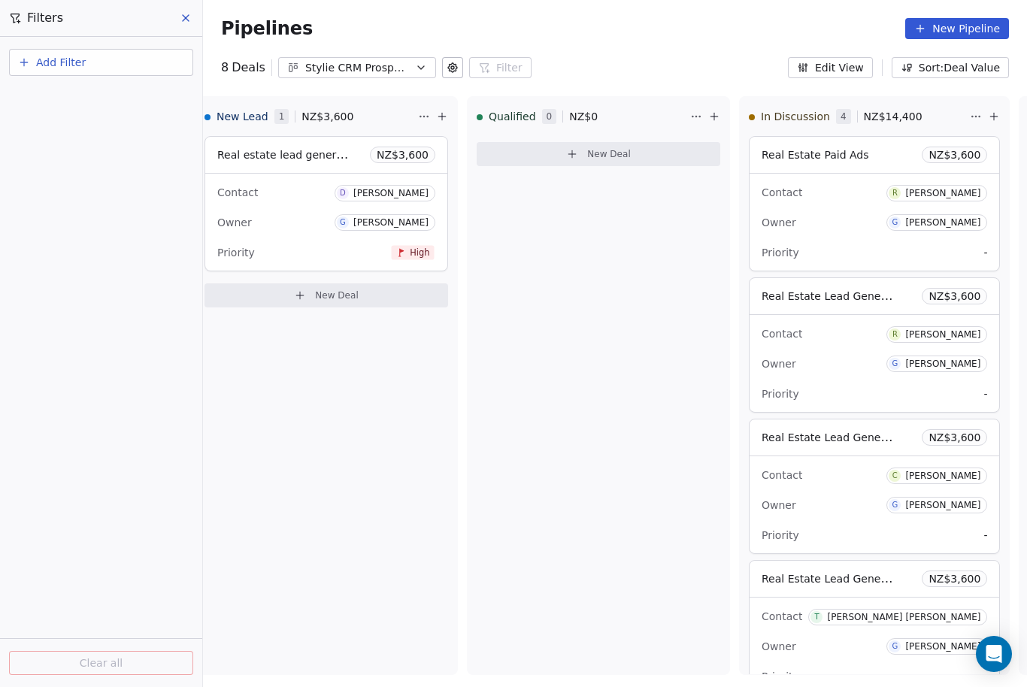
click at [300, 211] on div "Owner G [PERSON_NAME]" at bounding box center [326, 223] width 218 height 24
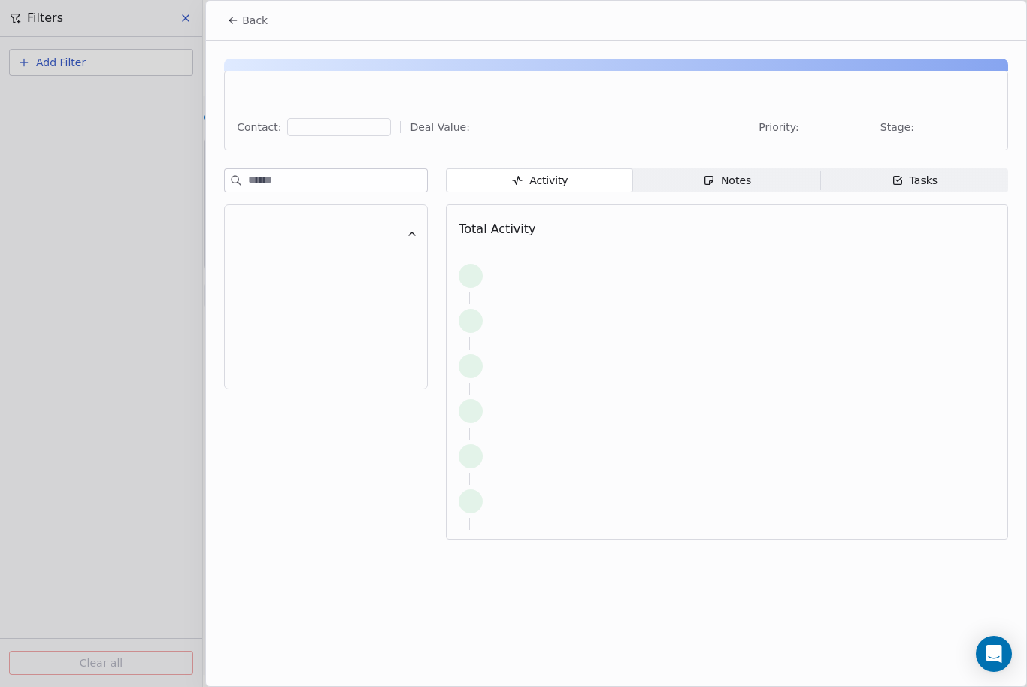
click at [323, 216] on button "button" at bounding box center [326, 233] width 184 height 39
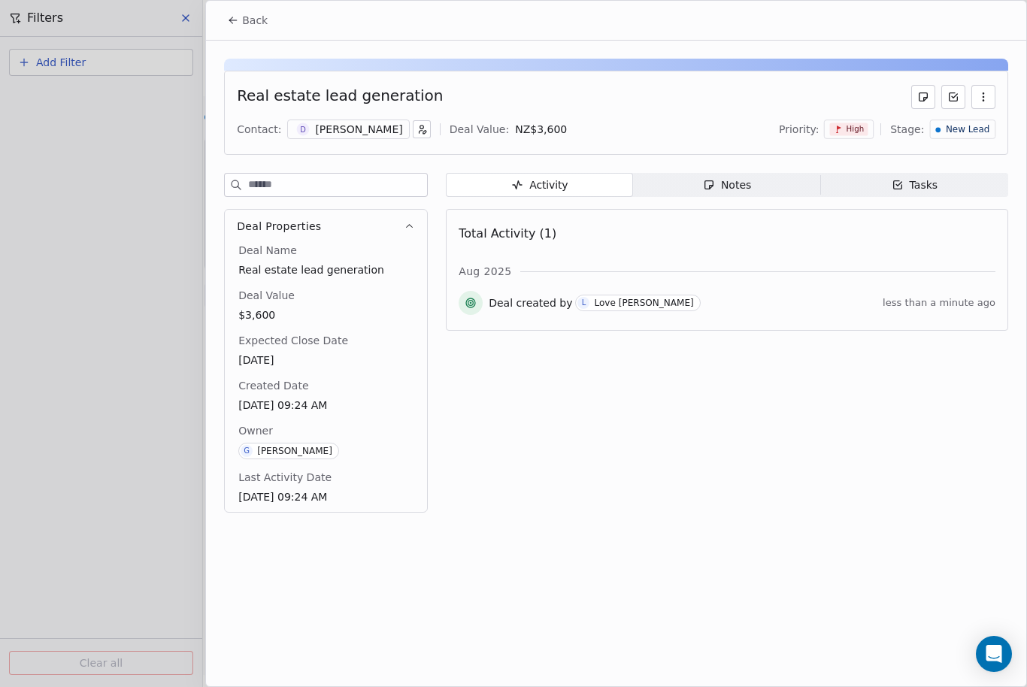
click at [745, 187] on div "Notes" at bounding box center [727, 186] width 48 height 16
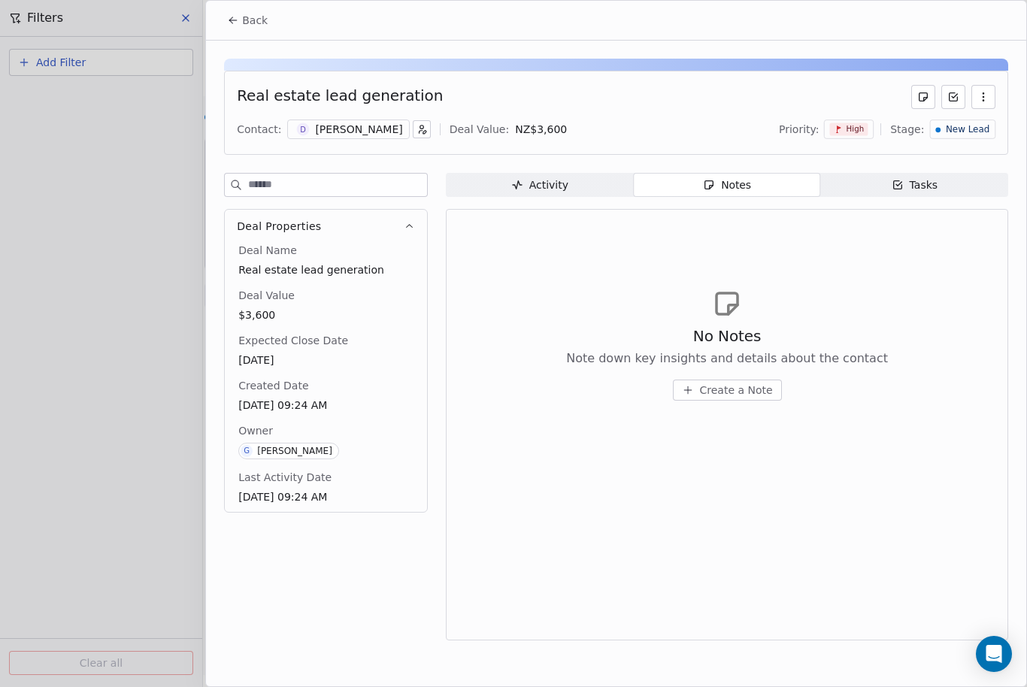
click at [326, 266] on span "Real estate lead generation" at bounding box center [325, 269] width 175 height 15
click at [287, 242] on button "Deal Properties" at bounding box center [326, 226] width 202 height 33
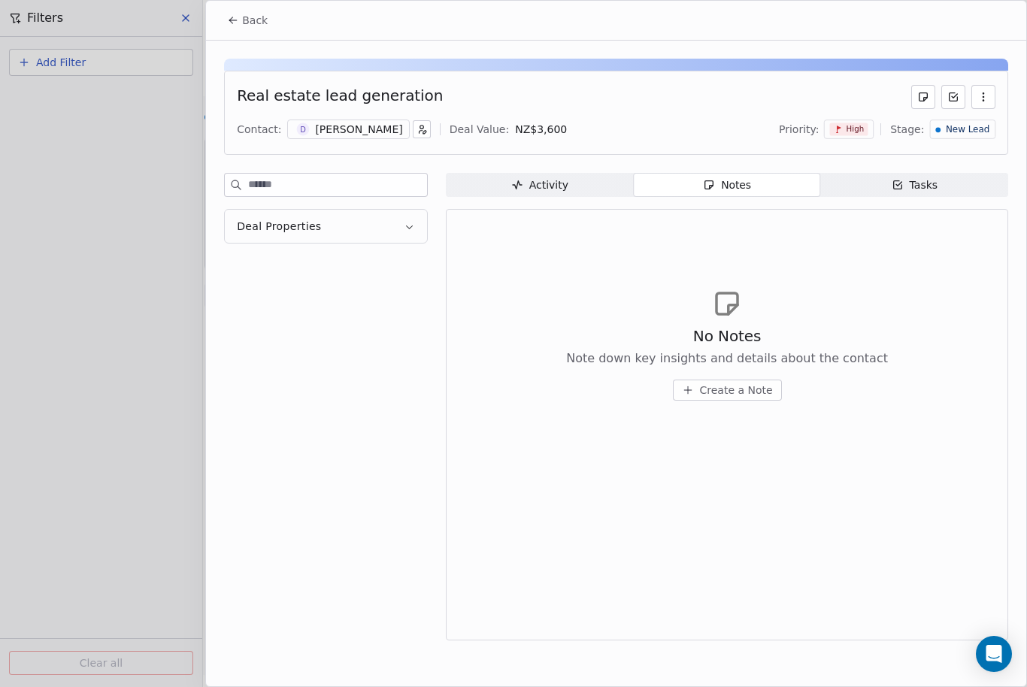
click at [271, 254] on div "Deal Properties" at bounding box center [326, 411] width 204 height 477
click at [323, 234] on button "Deal Properties" at bounding box center [326, 226] width 202 height 33
